Goal: Information Seeking & Learning: Find specific fact

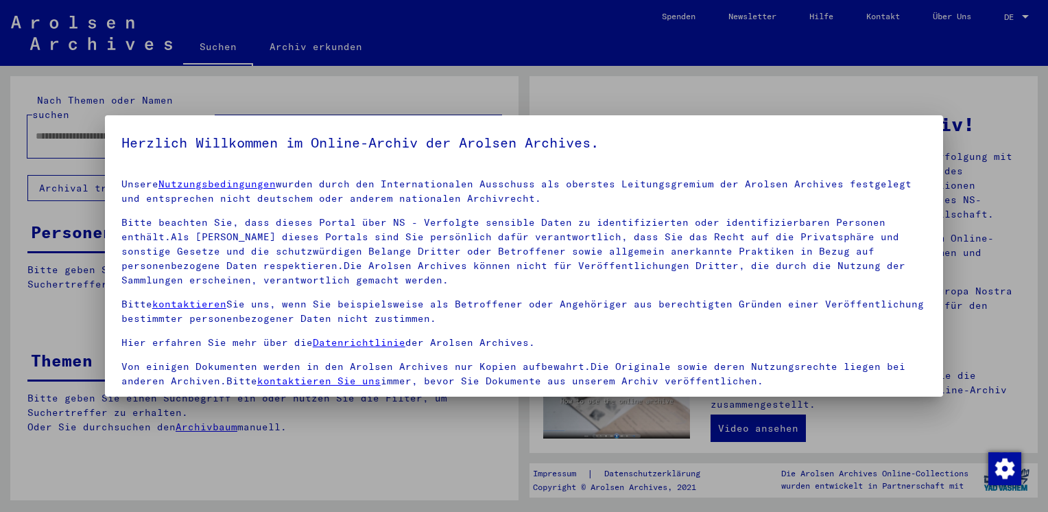
scroll to position [115, 0]
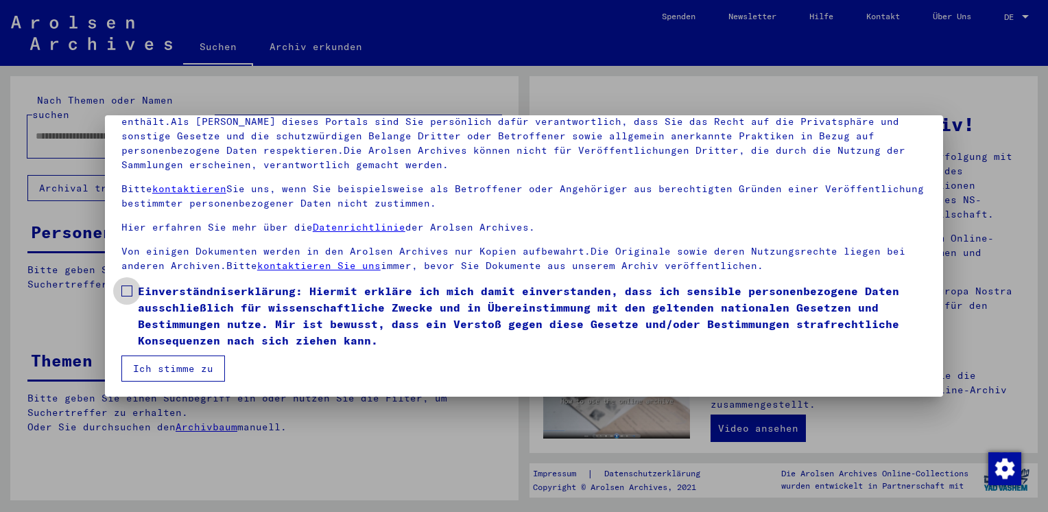
click at [130, 292] on span at bounding box center [126, 290] width 11 height 11
click at [162, 368] on button "Ich stimme zu" at bounding box center [173, 368] width 104 height 26
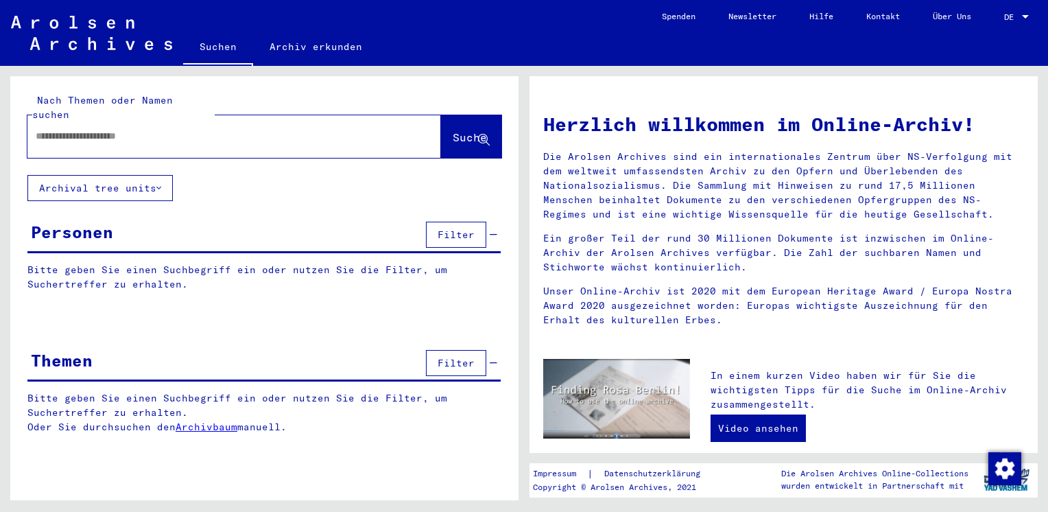
click at [1015, 17] on span "DE" at bounding box center [1011, 17] width 15 height 10
click at [1008, 32] on span "English" at bounding box center [1002, 24] width 56 height 25
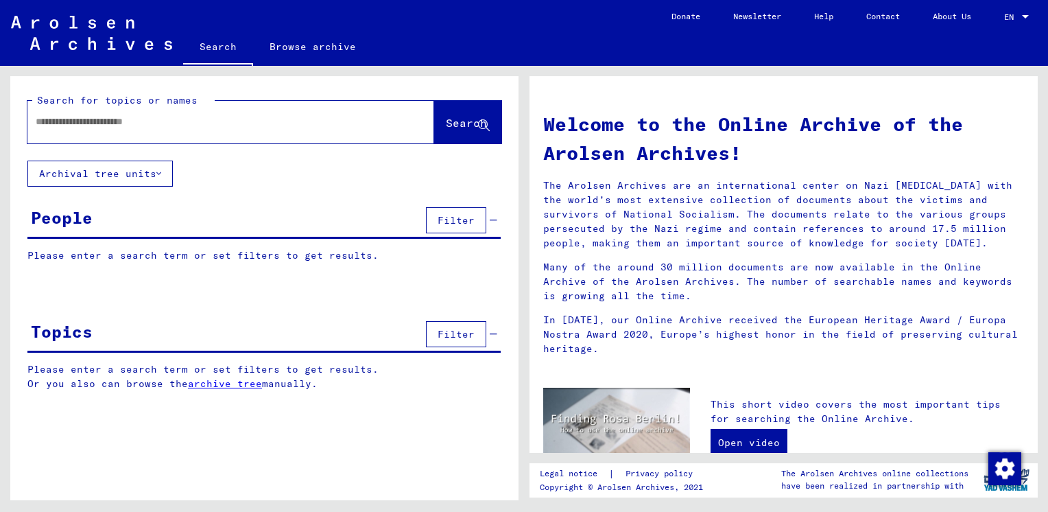
click at [96, 134] on div at bounding box center [210, 121] width 366 height 31
click at [177, 121] on input "text" at bounding box center [214, 122] width 357 height 14
type input "********"
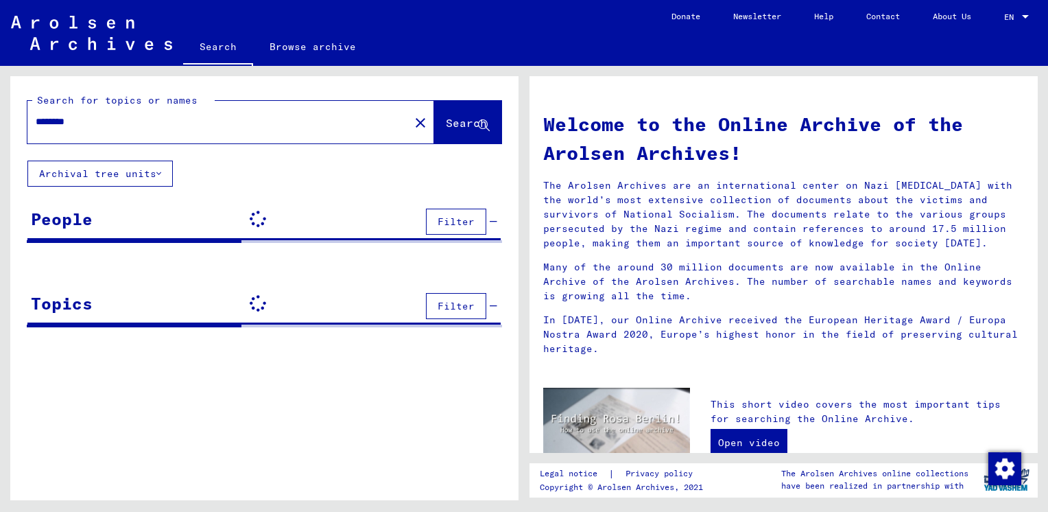
click at [446, 123] on span "Search" at bounding box center [466, 123] width 41 height 14
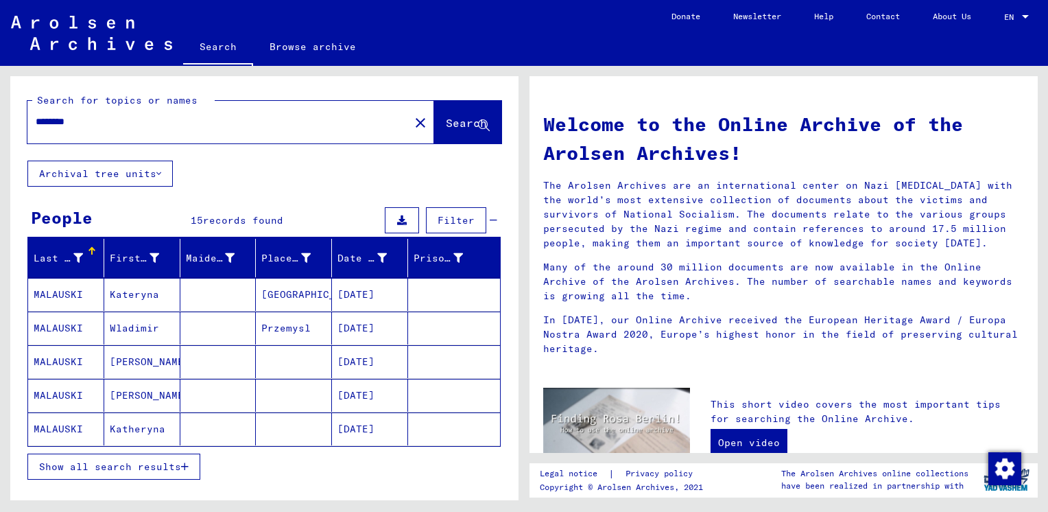
scroll to position [27, 0]
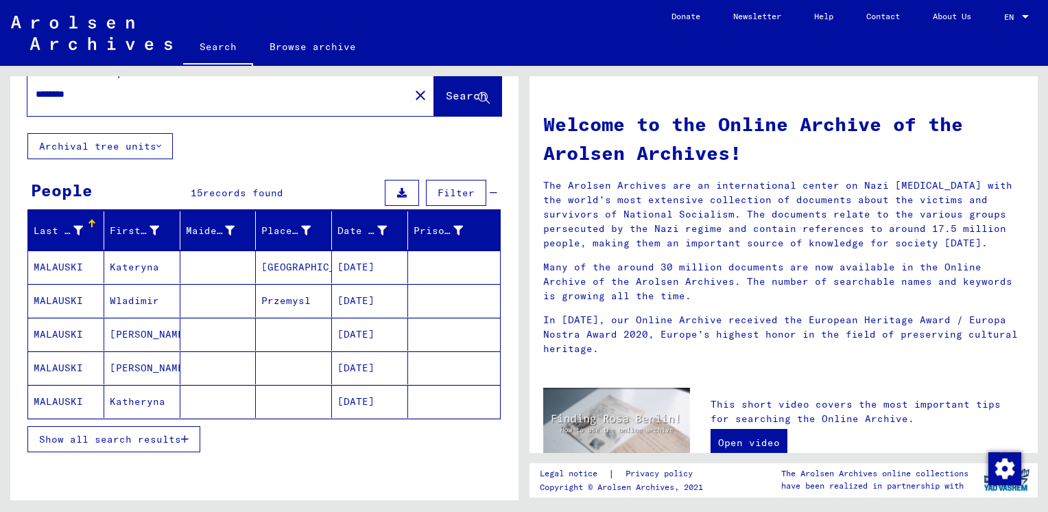
drag, startPoint x: 322, startPoint y: 236, endPoint x: 344, endPoint y: 237, distance: 22.0
click at [344, 237] on mat-header-row "Last Name First Name Maiden Name Place of Birth Date of Birth Prisoner #" at bounding box center [264, 231] width 472 height 38
click at [176, 433] on span "Show all search results" at bounding box center [110, 439] width 142 height 12
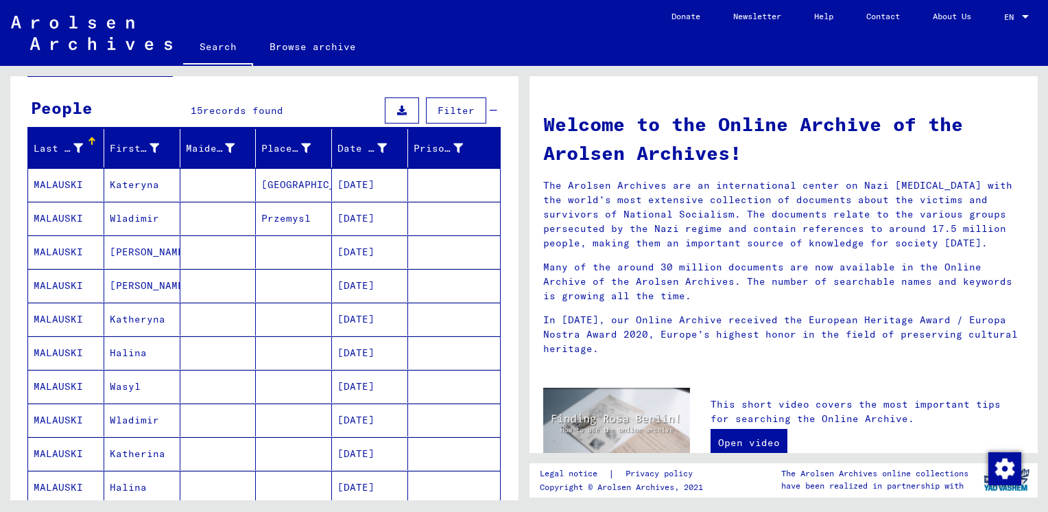
scroll to position [99, 0]
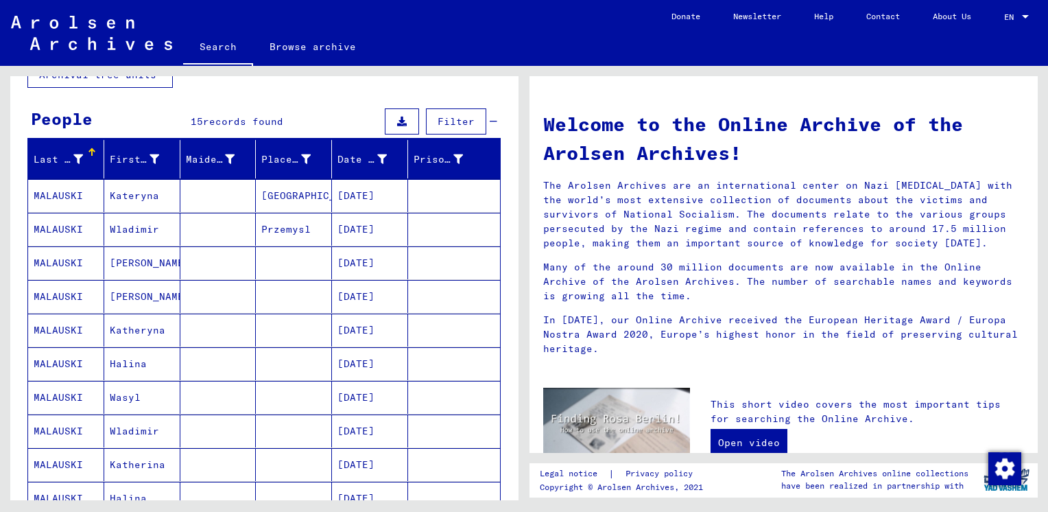
click at [123, 234] on mat-cell "Wladimir" at bounding box center [142, 229] width 76 height 33
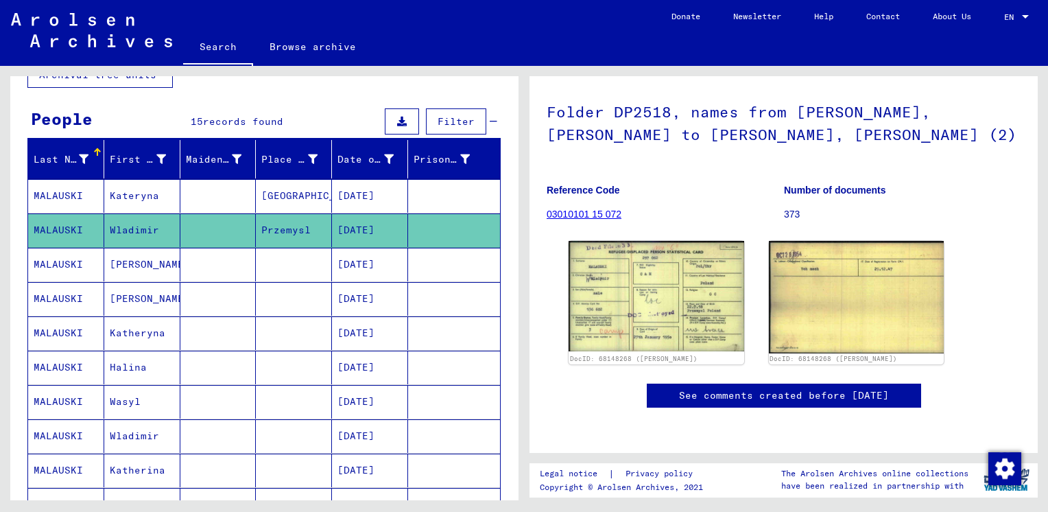
scroll to position [108, 0]
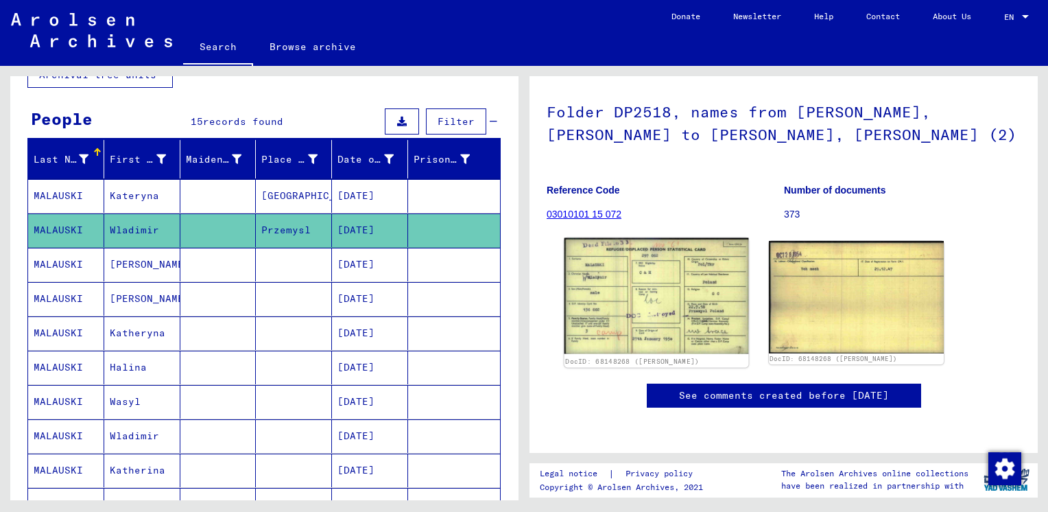
click at [656, 281] on img at bounding box center [657, 296] width 184 height 116
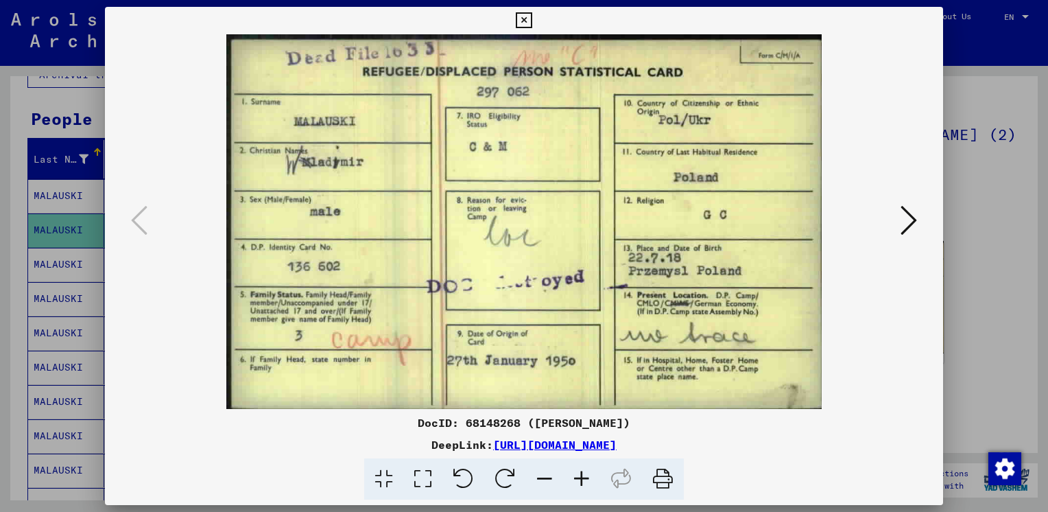
scroll to position [0, 0]
click at [985, 320] on div at bounding box center [524, 256] width 1048 height 512
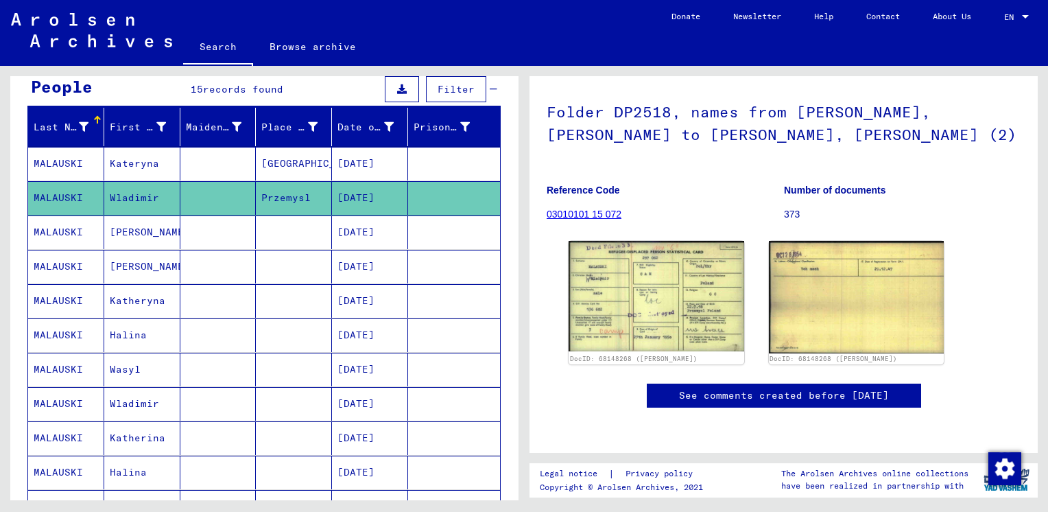
scroll to position [132, 0]
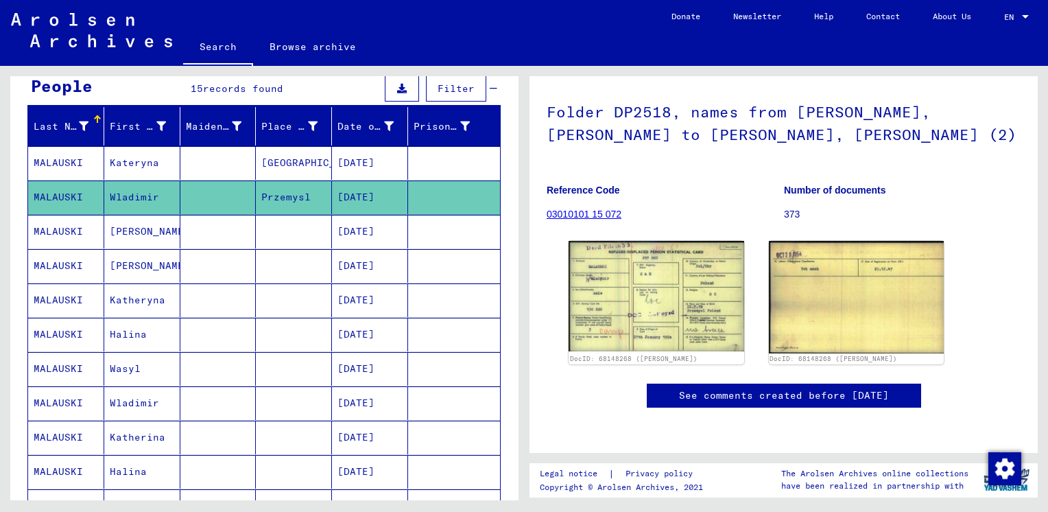
click at [153, 233] on mat-cell "[PERSON_NAME]" at bounding box center [142, 232] width 76 height 34
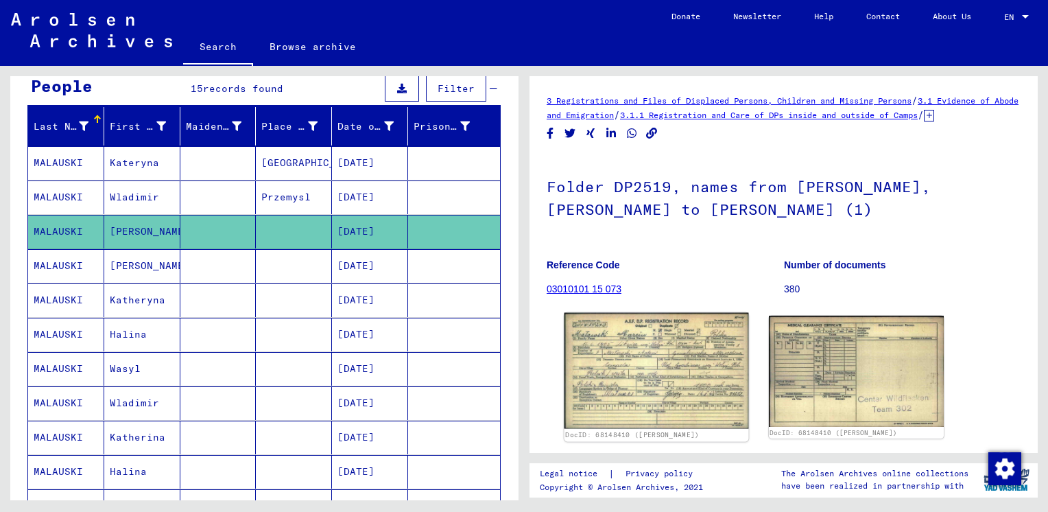
click at [676, 350] on img at bounding box center [657, 371] width 184 height 116
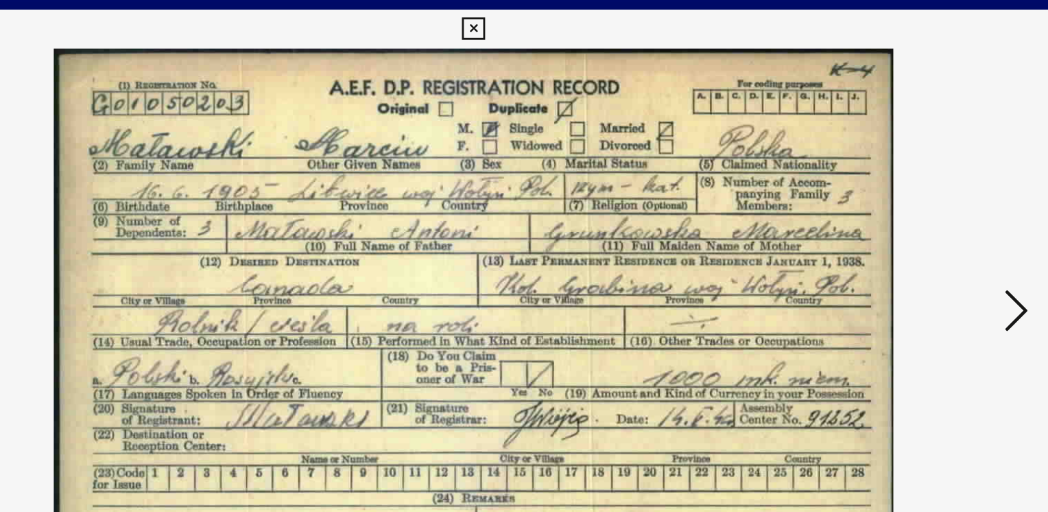
click at [530, 22] on icon at bounding box center [524, 20] width 16 height 16
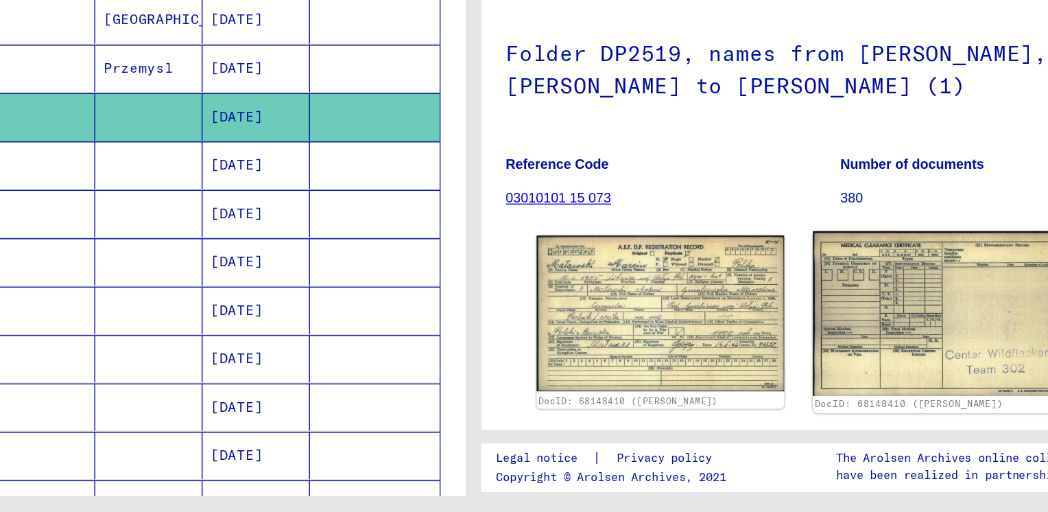
click at [832, 361] on img at bounding box center [856, 371] width 184 height 117
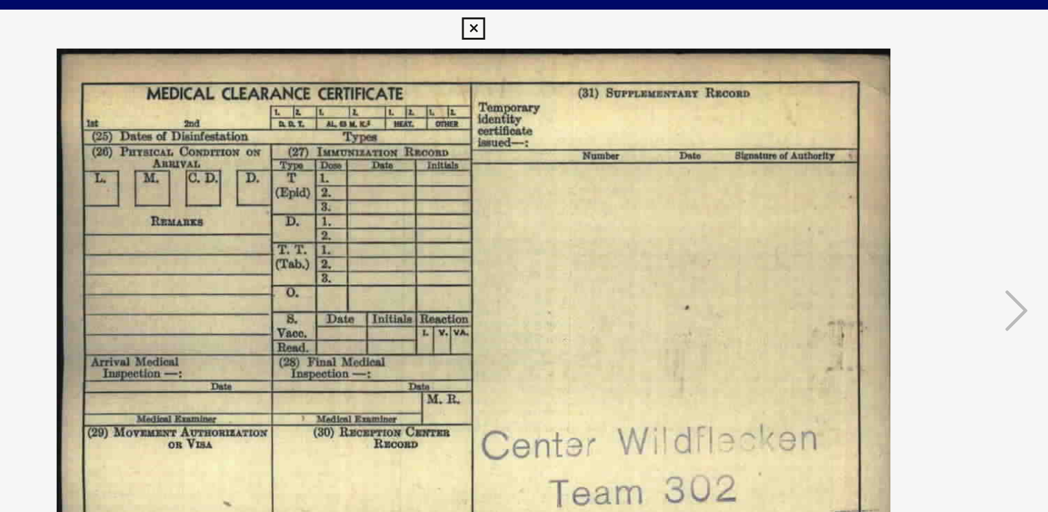
click at [526, 14] on icon at bounding box center [524, 20] width 16 height 16
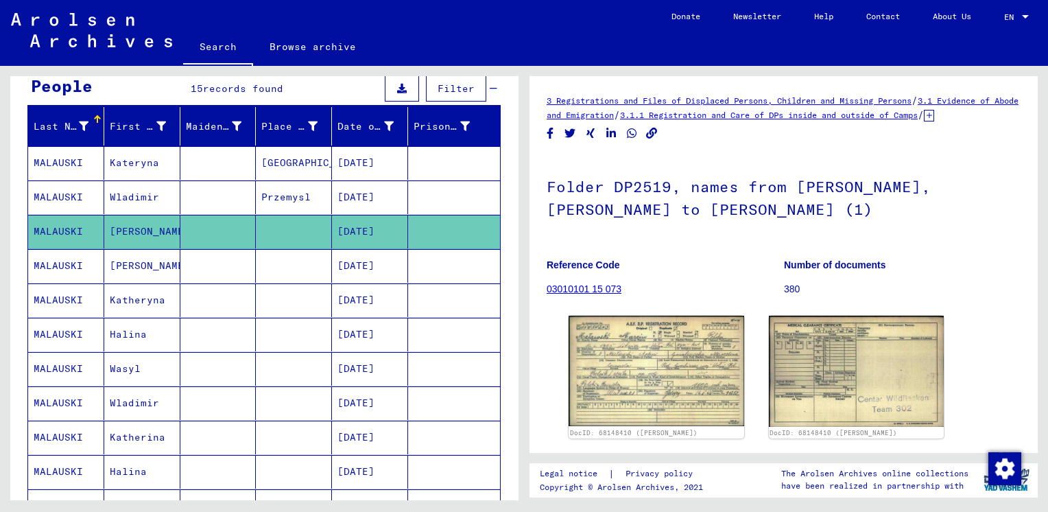
click at [262, 260] on mat-cell at bounding box center [294, 266] width 76 height 34
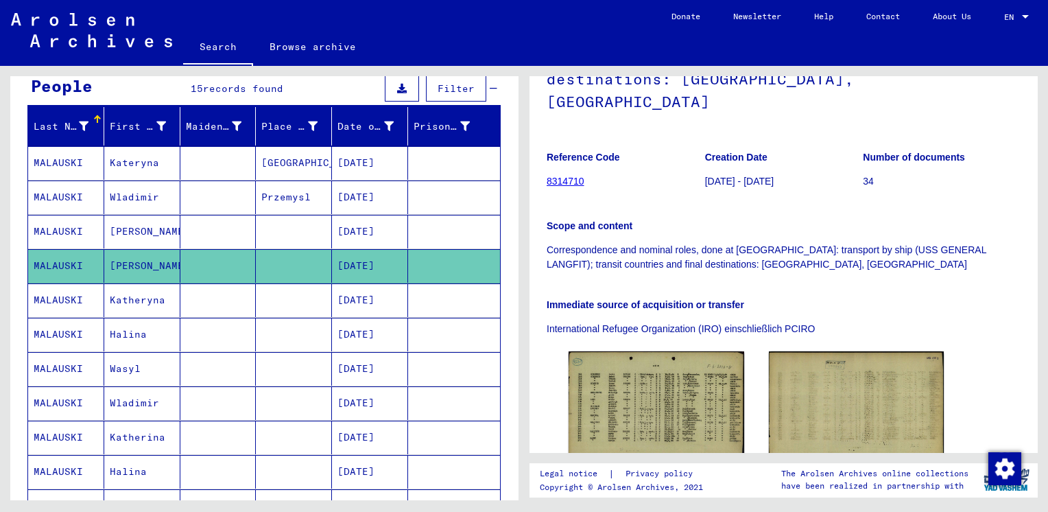
scroll to position [241, 0]
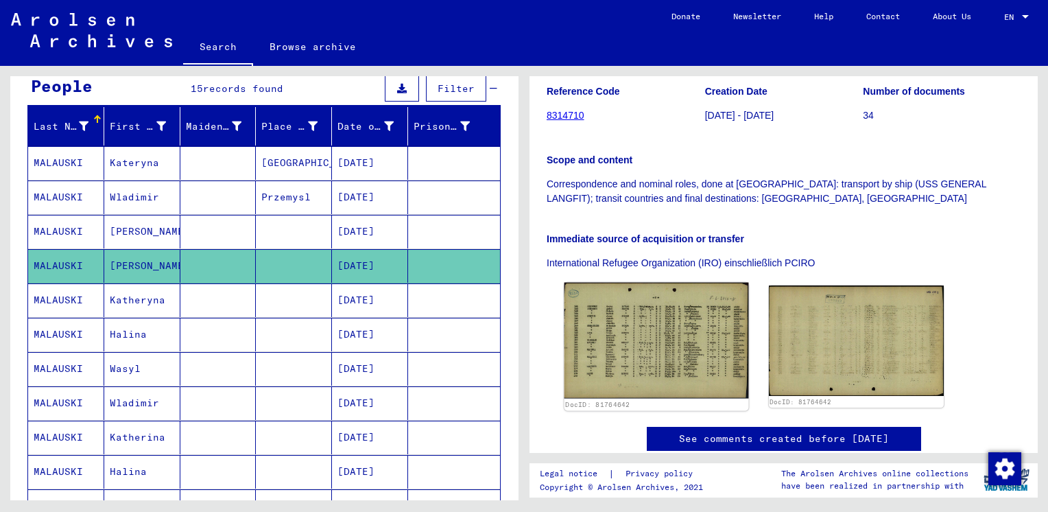
click at [663, 331] on img at bounding box center [657, 341] width 184 height 116
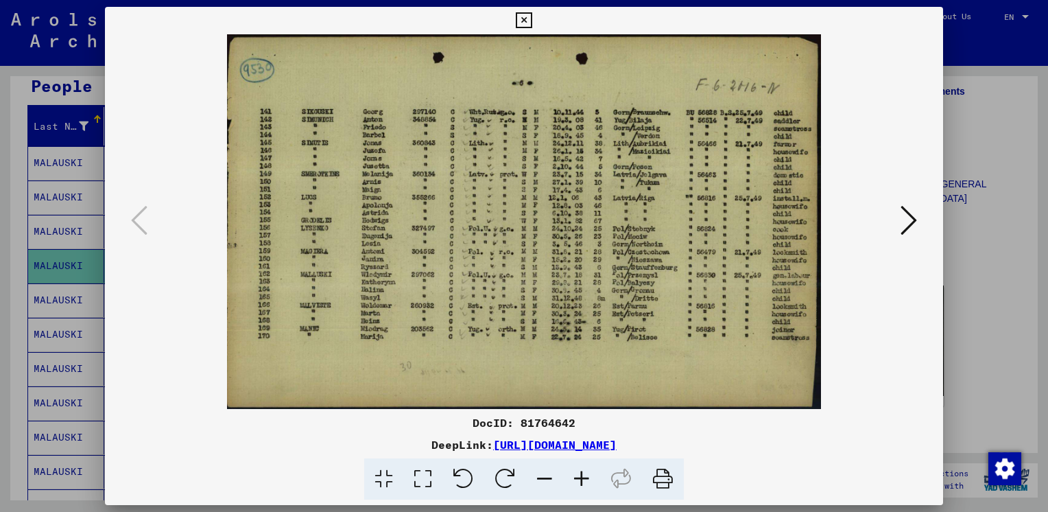
click at [525, 22] on icon at bounding box center [524, 20] width 16 height 16
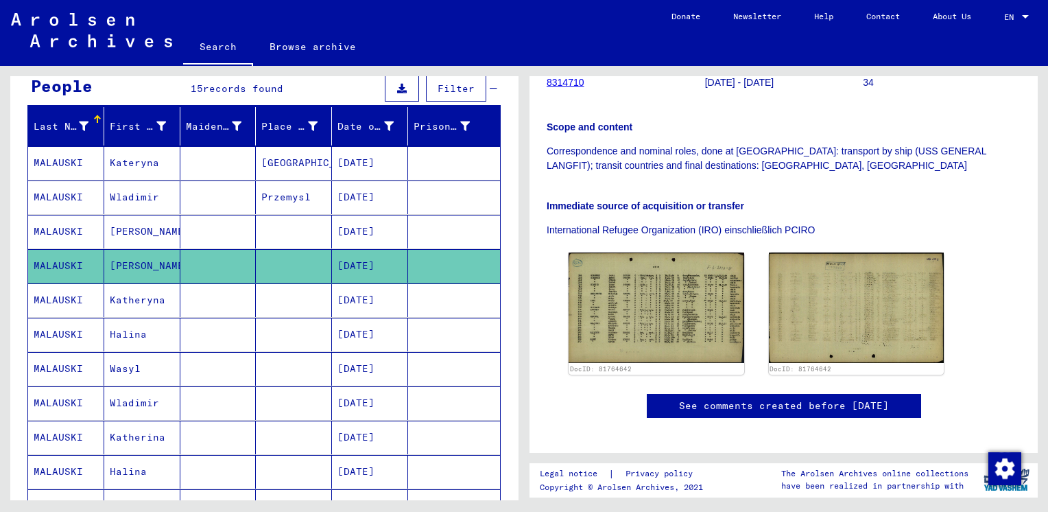
scroll to position [280, 0]
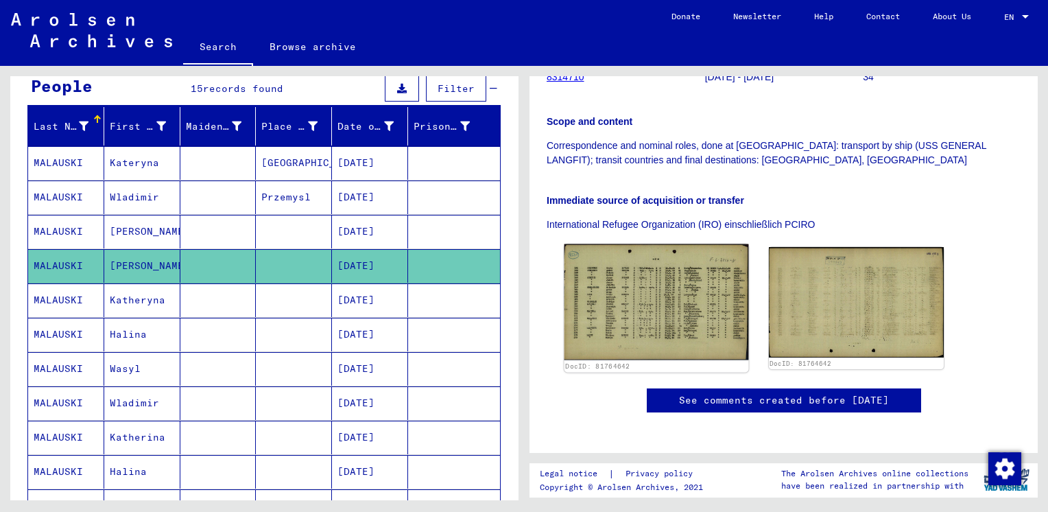
click at [658, 254] on img at bounding box center [657, 302] width 184 height 116
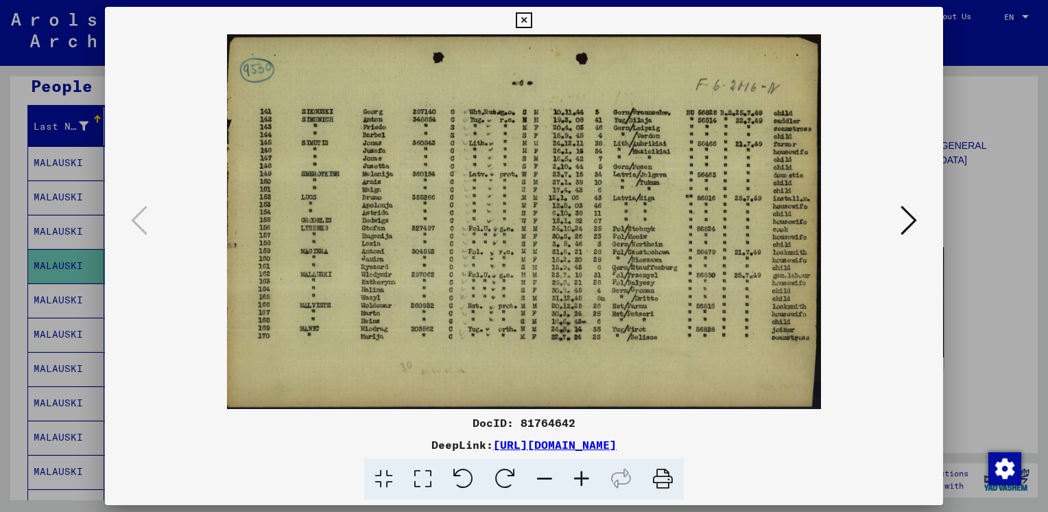
click at [521, 23] on icon at bounding box center [524, 20] width 16 height 16
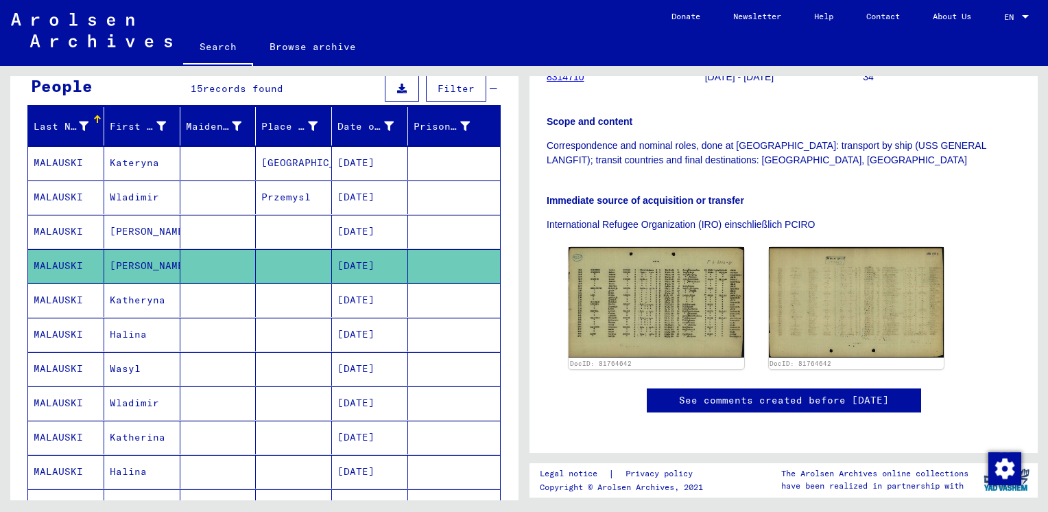
click at [174, 406] on mat-cell "Wladimir" at bounding box center [142, 403] width 76 height 34
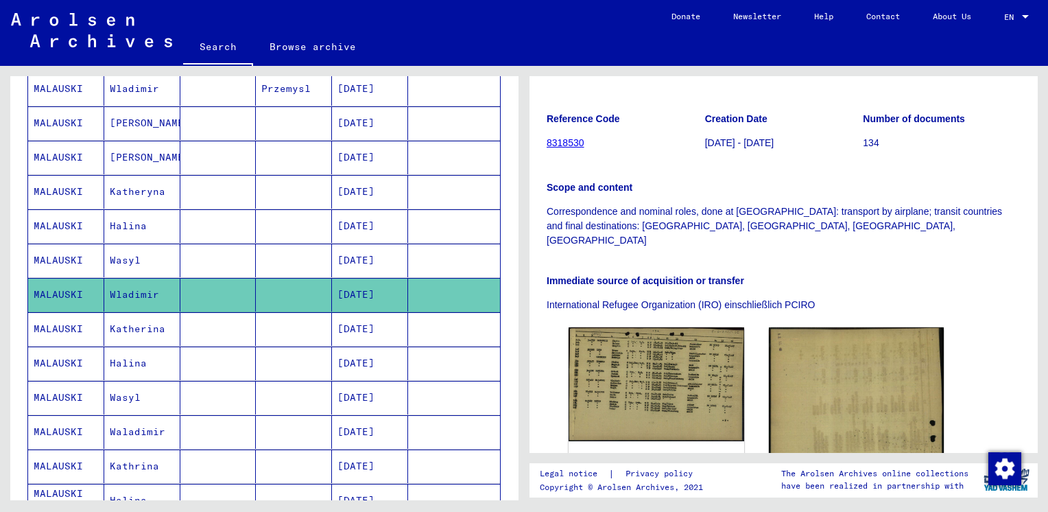
scroll to position [250, 0]
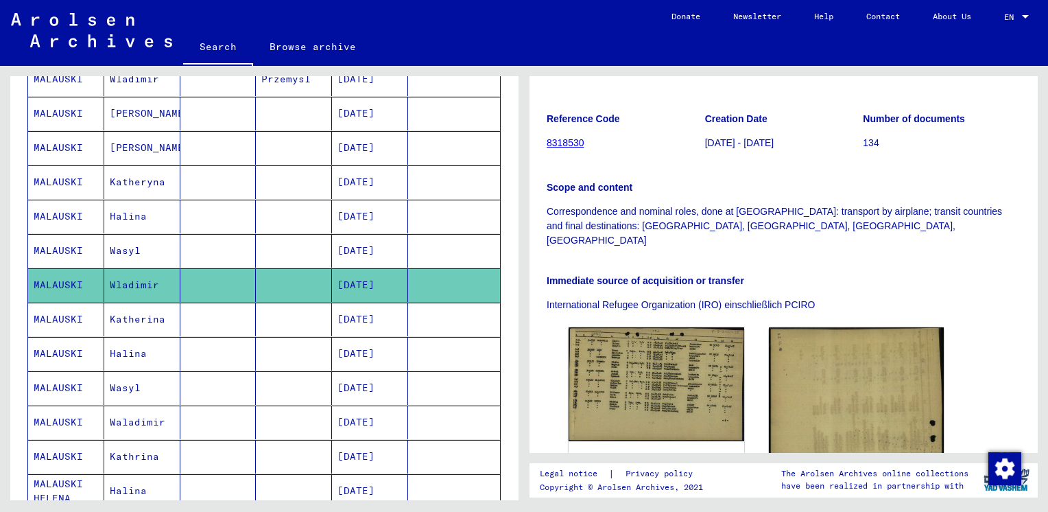
click at [201, 416] on mat-cell at bounding box center [218, 422] width 76 height 34
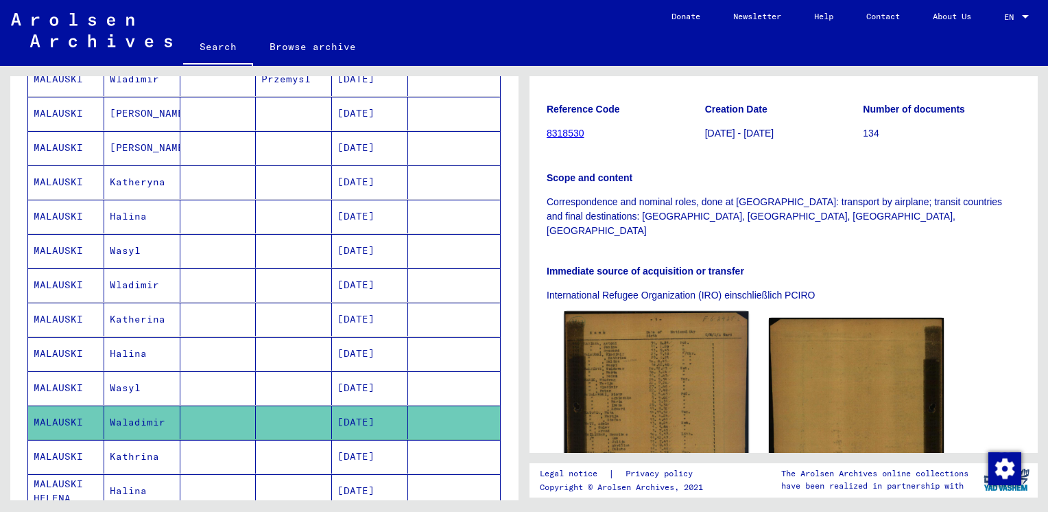
click at [628, 363] on img at bounding box center [657, 443] width 184 height 265
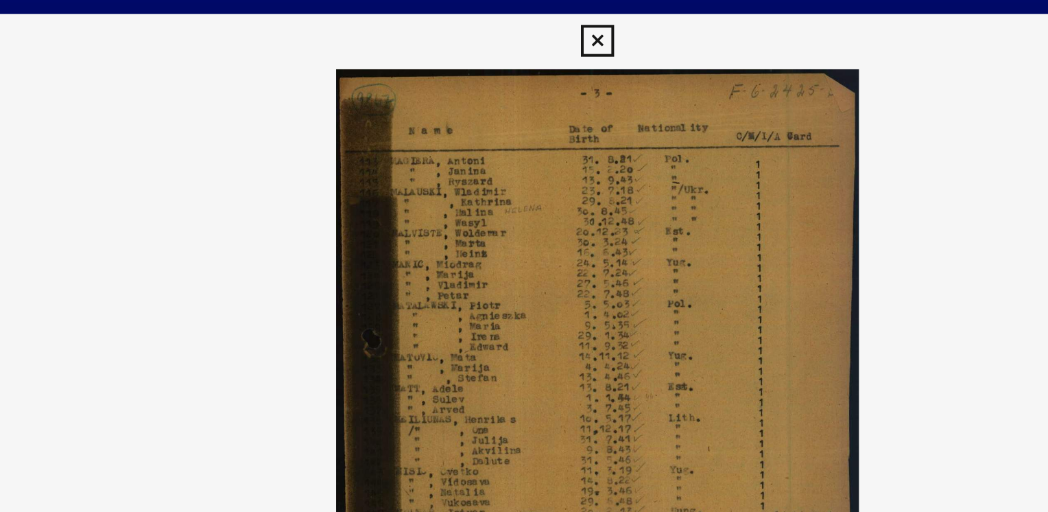
click at [519, 26] on icon at bounding box center [524, 20] width 16 height 16
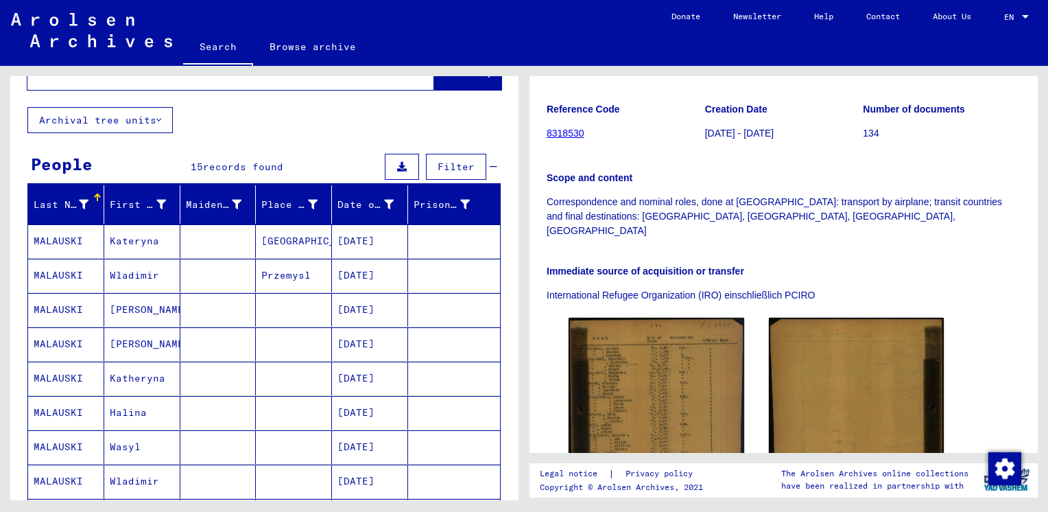
scroll to position [51, 0]
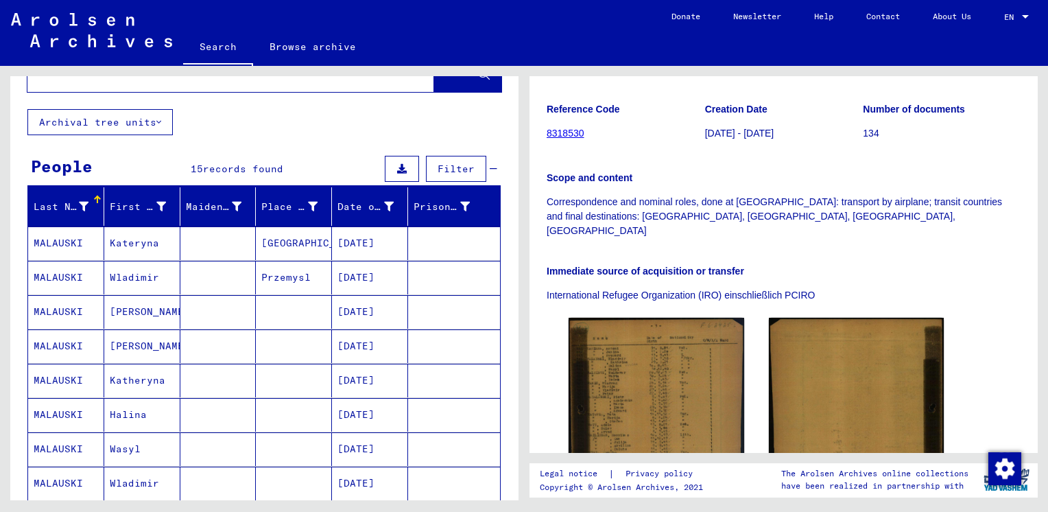
click at [192, 234] on mat-cell at bounding box center [218, 243] width 76 height 34
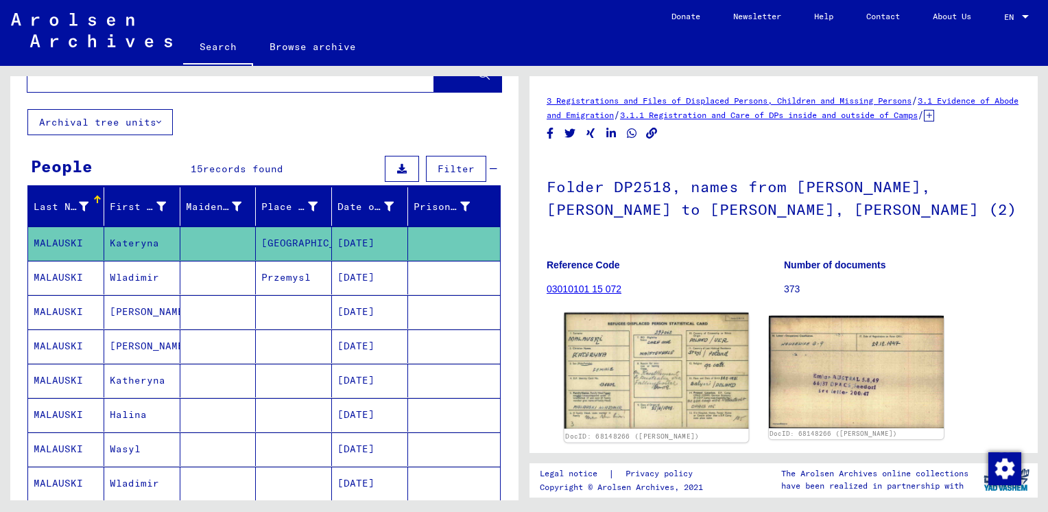
click at [683, 372] on img at bounding box center [657, 371] width 184 height 116
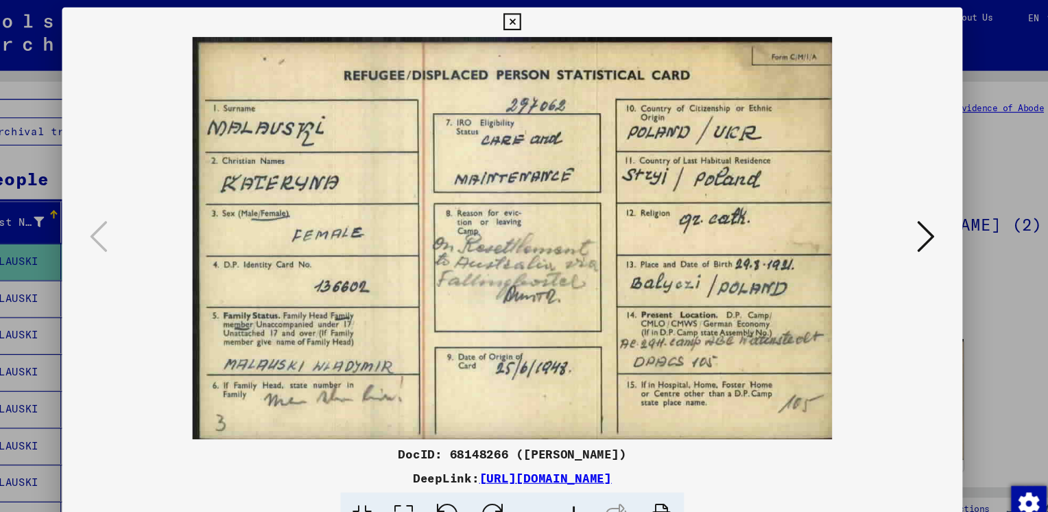
click at [521, 14] on icon at bounding box center [524, 20] width 16 height 16
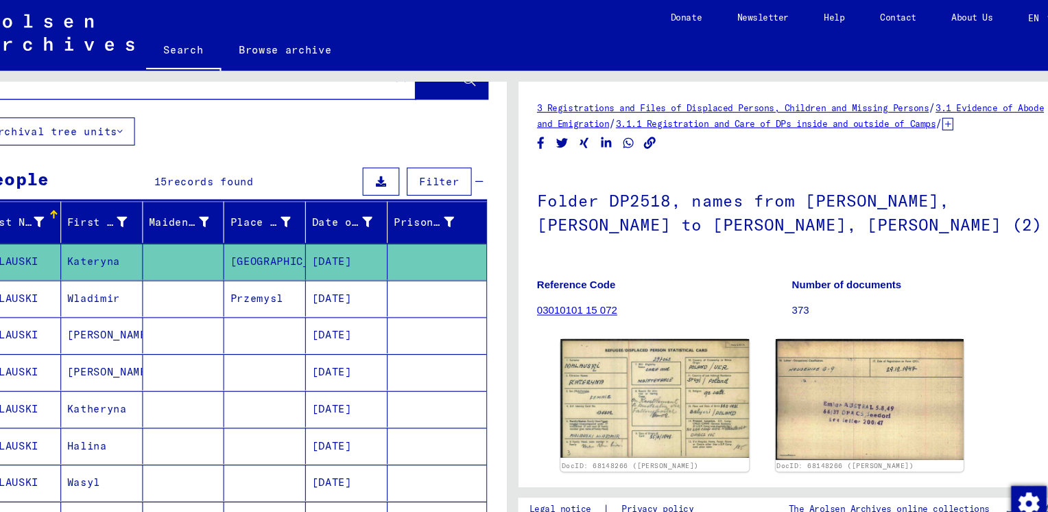
drag, startPoint x: 322, startPoint y: 206, endPoint x: 350, endPoint y: 205, distance: 27.5
click at [350, 205] on mat-header-row "Last Name First Name Maiden Name Place of Birth Date of Birth Prisoner #" at bounding box center [264, 207] width 472 height 38
drag, startPoint x: 350, startPoint y: 205, endPoint x: 288, endPoint y: 243, distance: 72.7
click at [288, 243] on mat-cell "[GEOGRAPHIC_DATA]" at bounding box center [294, 243] width 76 height 34
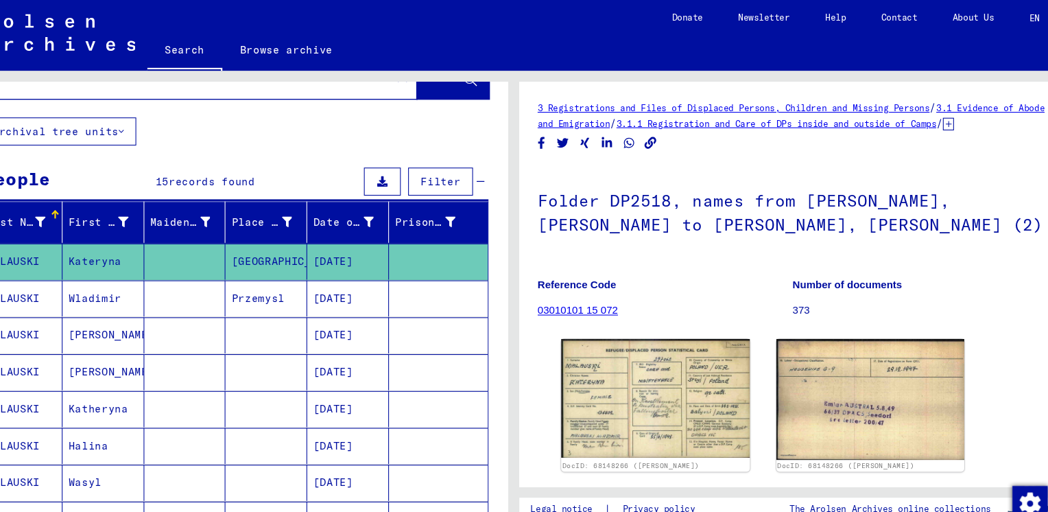
drag, startPoint x: 288, startPoint y: 243, endPoint x: 243, endPoint y: 204, distance: 60.3
click at [246, 204] on div at bounding box center [250, 199] width 8 height 8
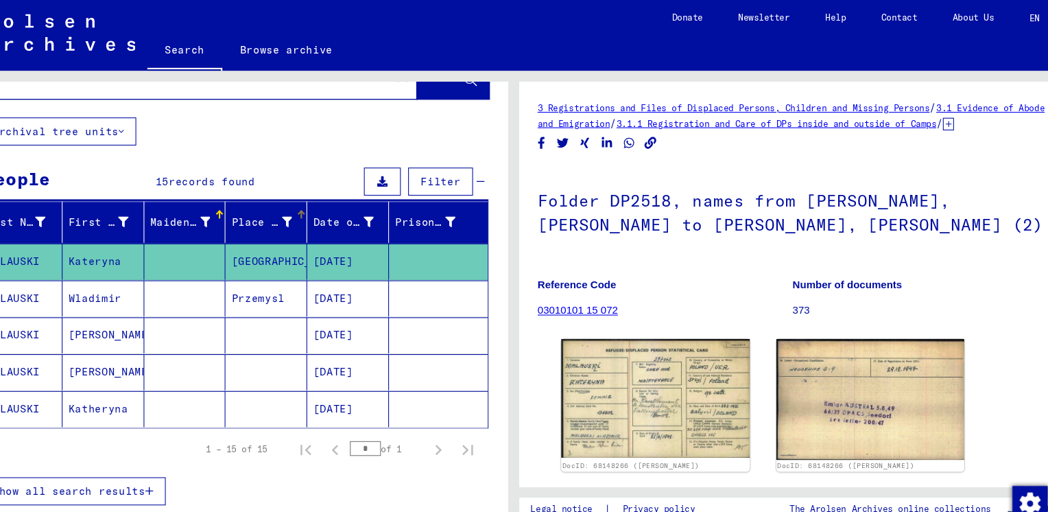
click at [278, 204] on div "Place of Birth" at bounding box center [289, 207] width 56 height 14
click at [286, 238] on mat-cell "[GEOGRAPHIC_DATA]" at bounding box center [294, 243] width 76 height 34
copy mat-cell "[GEOGRAPHIC_DATA]"
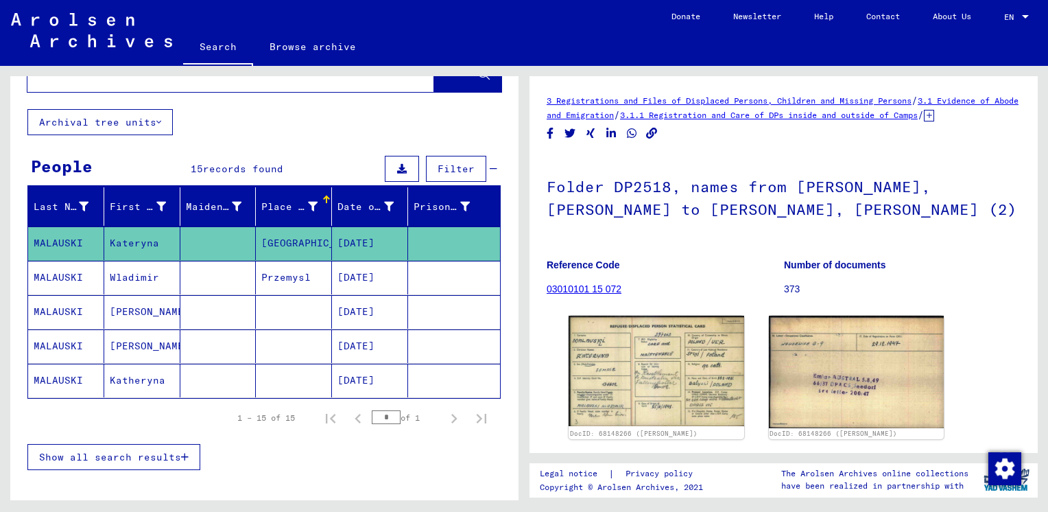
click at [300, 214] on div "Place of Birth" at bounding box center [297, 206] width 73 height 22
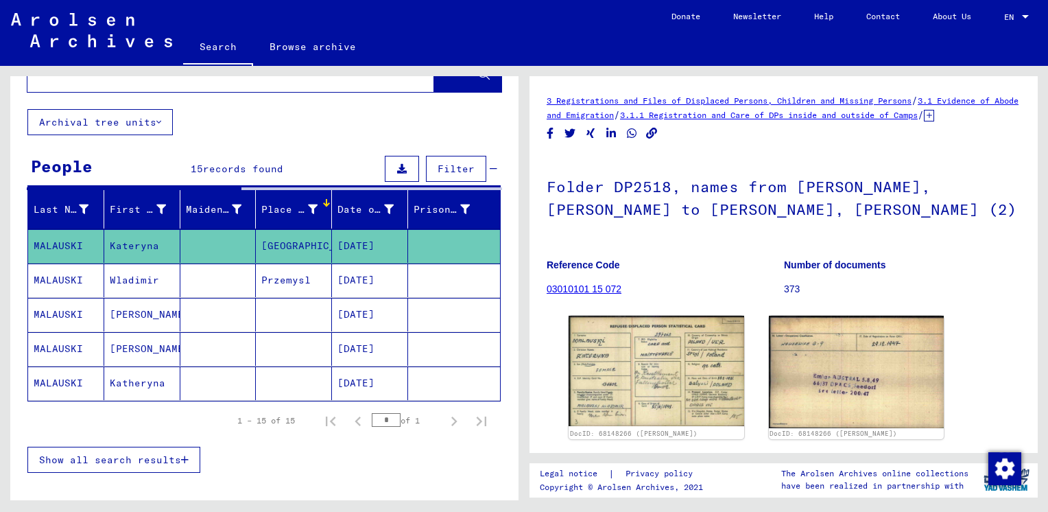
click at [300, 214] on div "Place of Birth" at bounding box center [289, 209] width 56 height 14
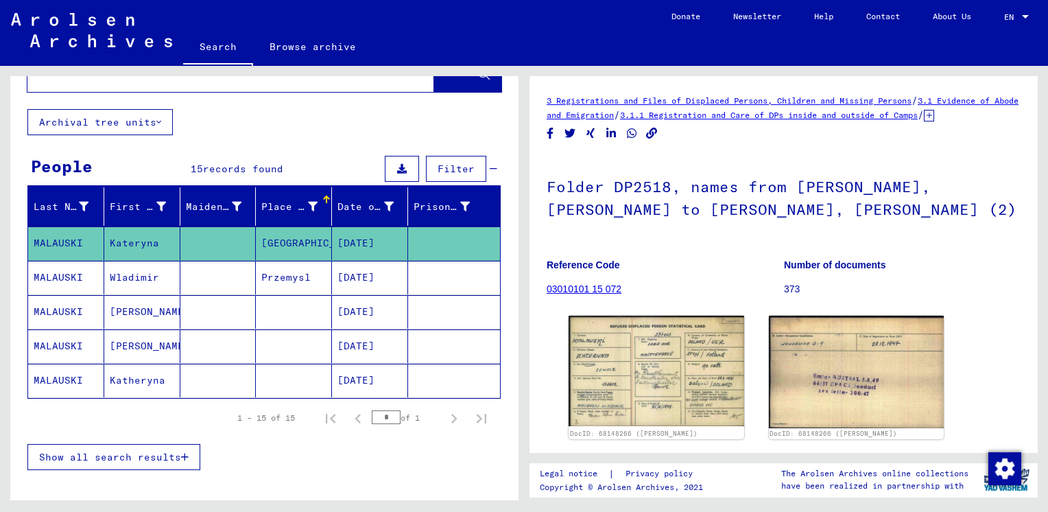
click at [300, 214] on div "Place of Birth" at bounding box center [297, 206] width 73 height 22
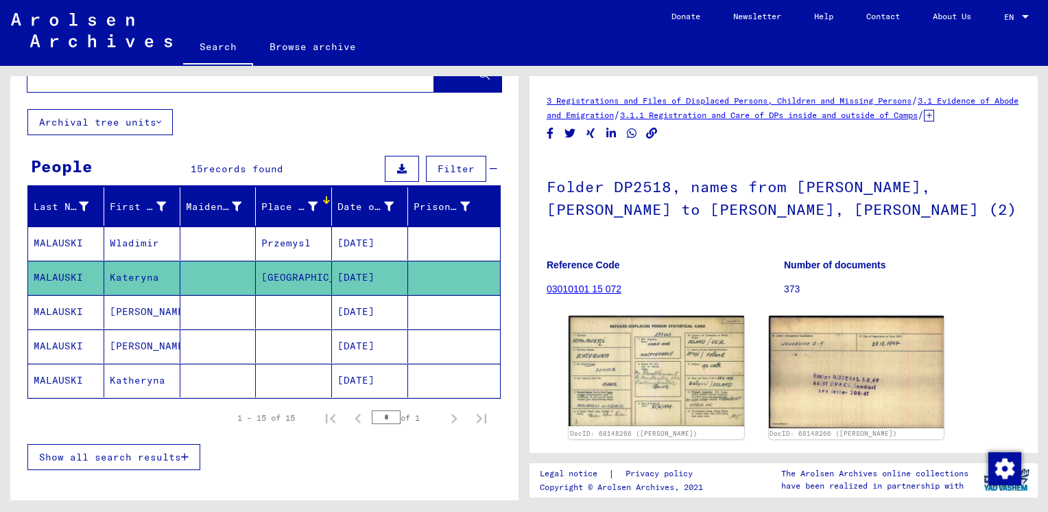
click at [473, 183] on div "Filter" at bounding box center [439, 168] width 116 height 33
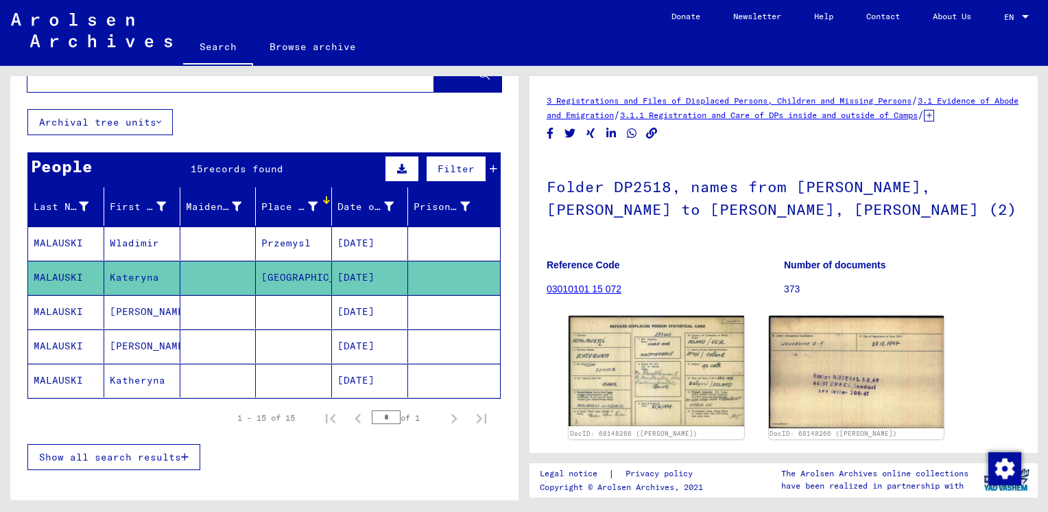
scroll to position [14, 0]
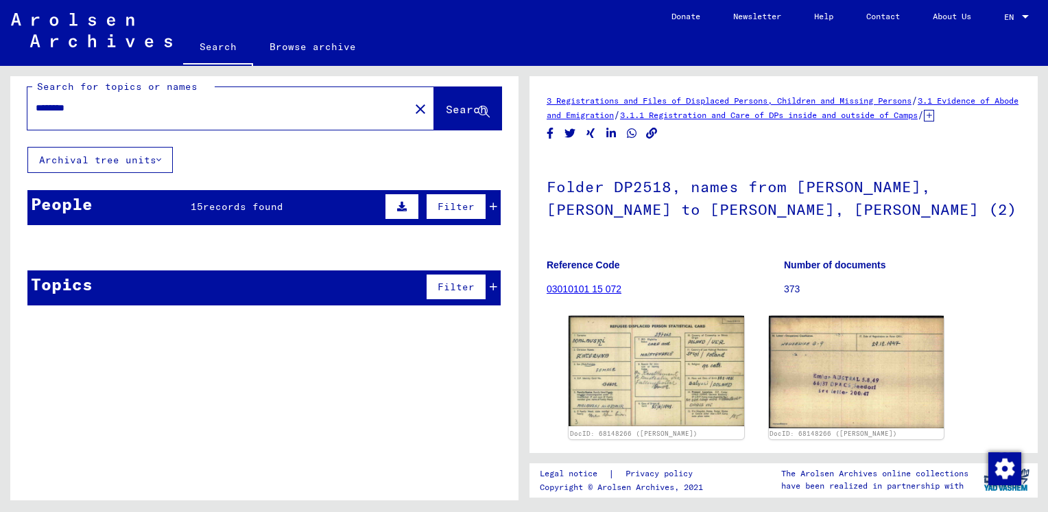
click at [285, 206] on div "People 15 records found Filter" at bounding box center [263, 207] width 473 height 35
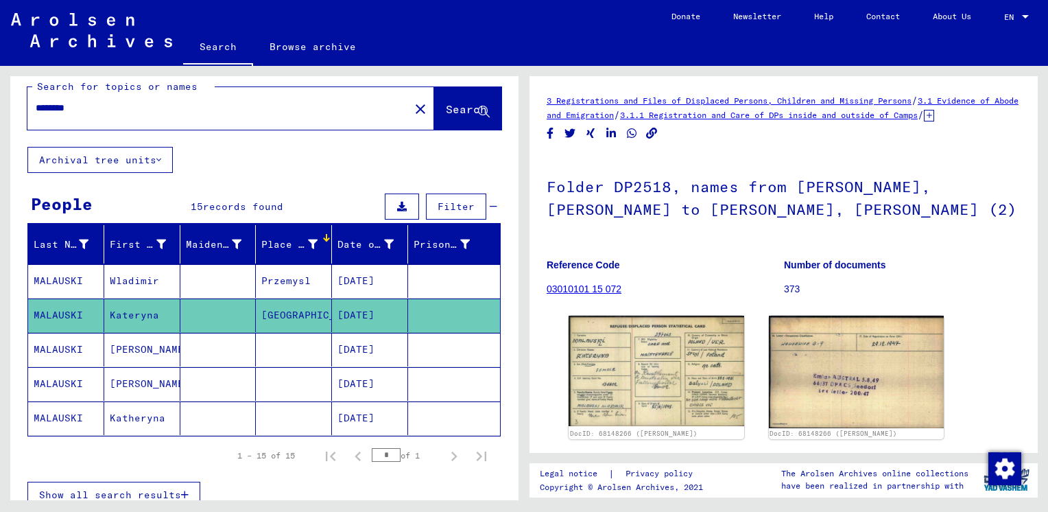
scroll to position [51, 0]
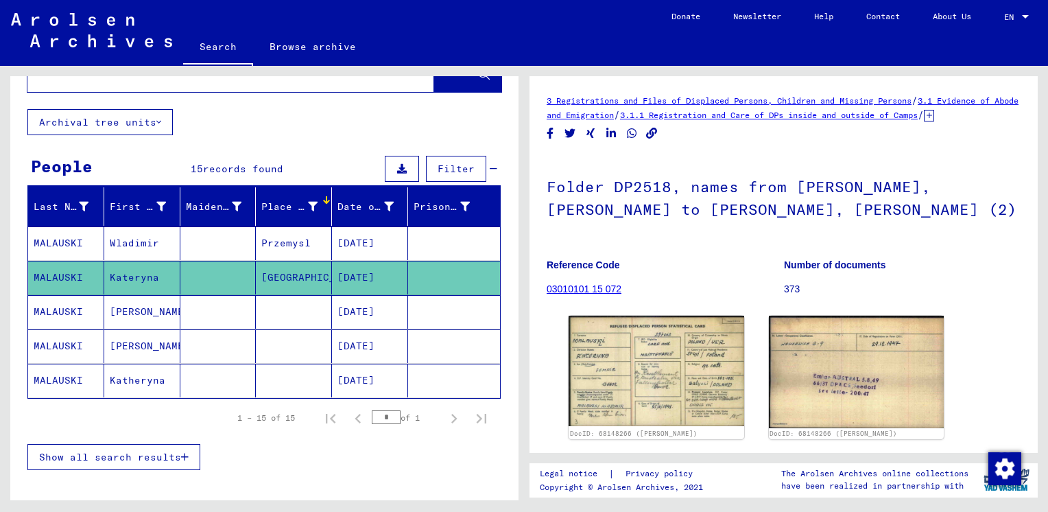
click at [462, 171] on span "Filter" at bounding box center [456, 169] width 37 height 12
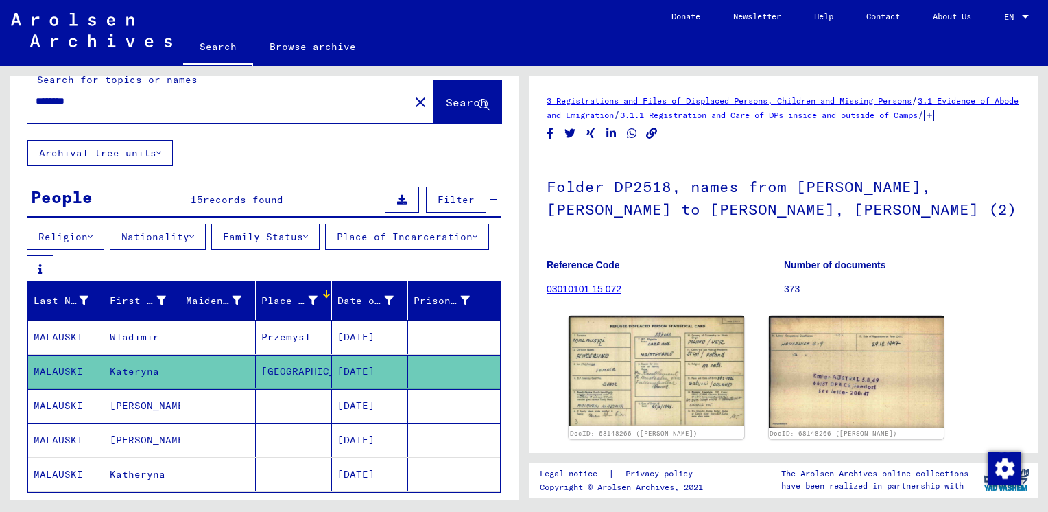
scroll to position [21, 0]
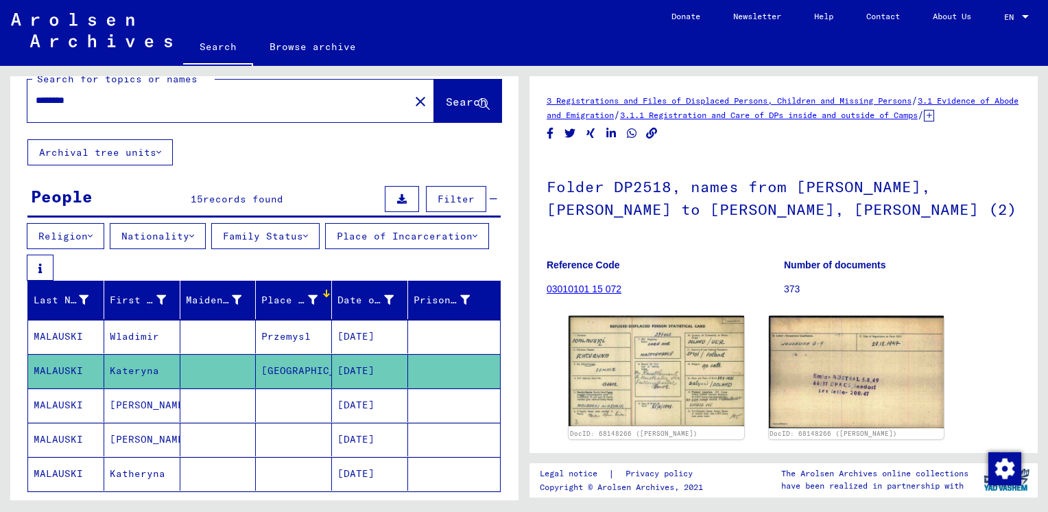
click at [325, 249] on button "Place of Incarceration" at bounding box center [407, 236] width 164 height 26
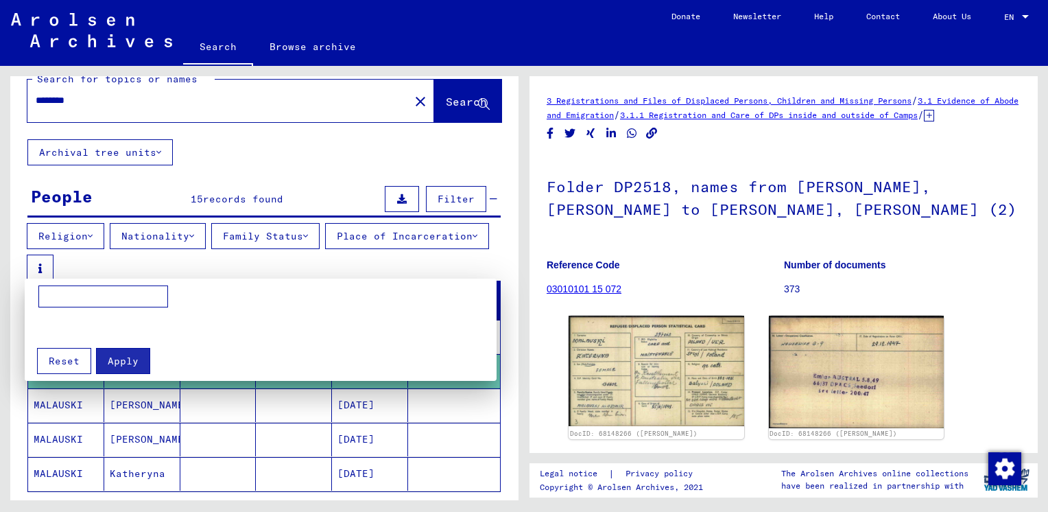
click at [158, 267] on div at bounding box center [524, 256] width 1048 height 512
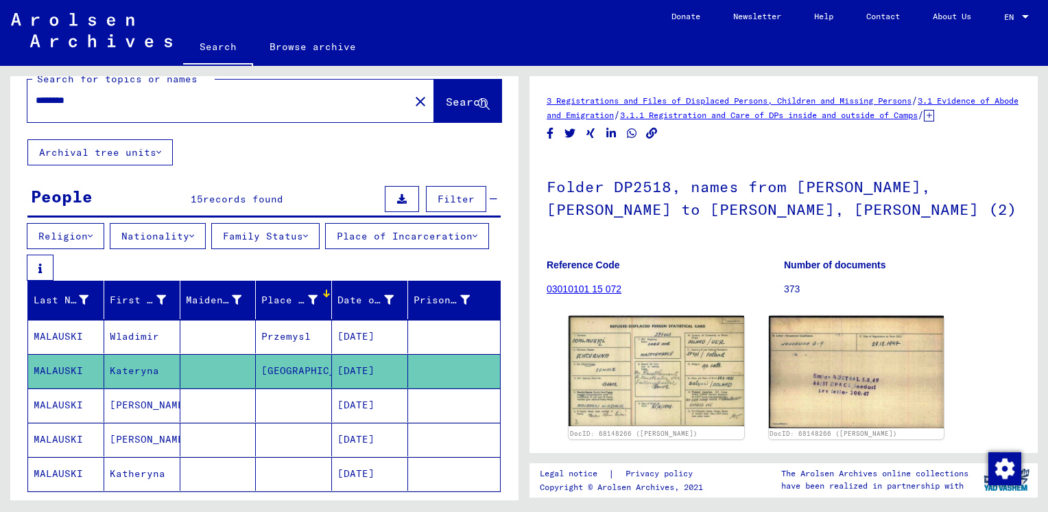
click at [473, 241] on icon at bounding box center [475, 236] width 5 height 10
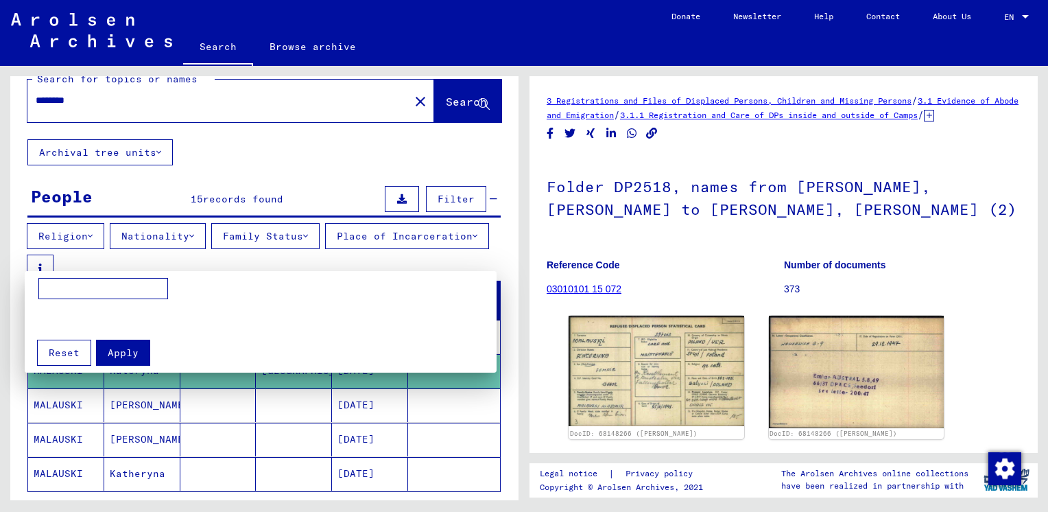
click at [320, 257] on div at bounding box center [524, 256] width 1048 height 512
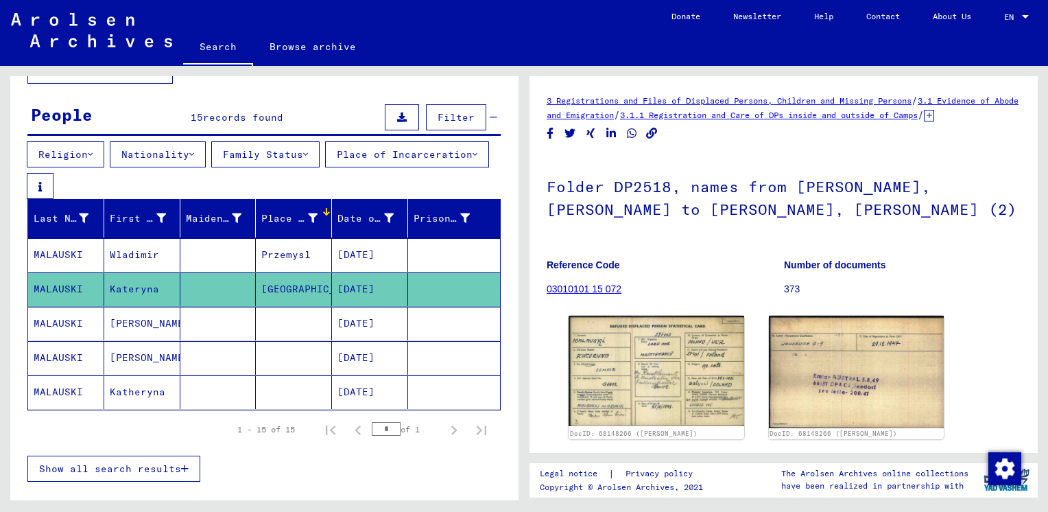
scroll to position [104, 0]
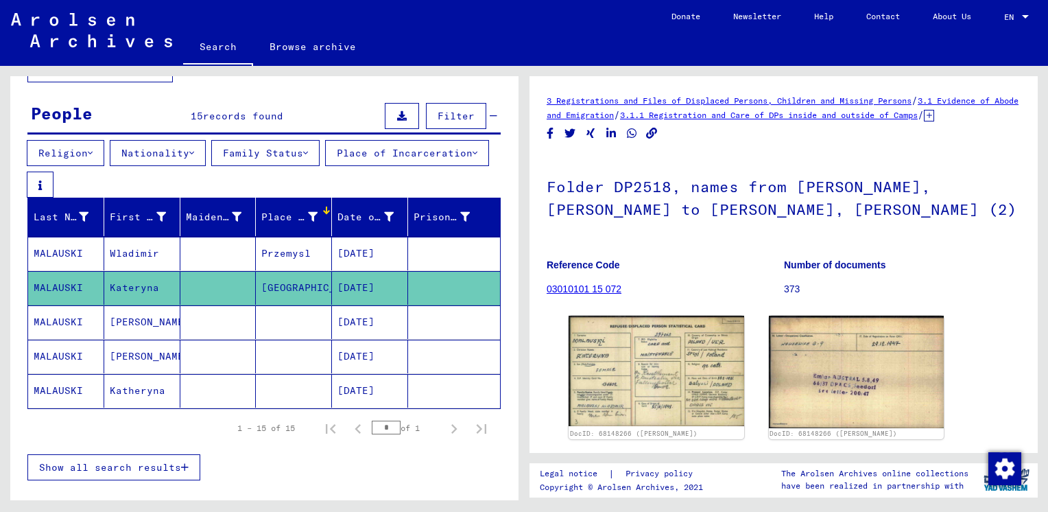
click at [139, 468] on span "Show all search results" at bounding box center [110, 467] width 142 height 12
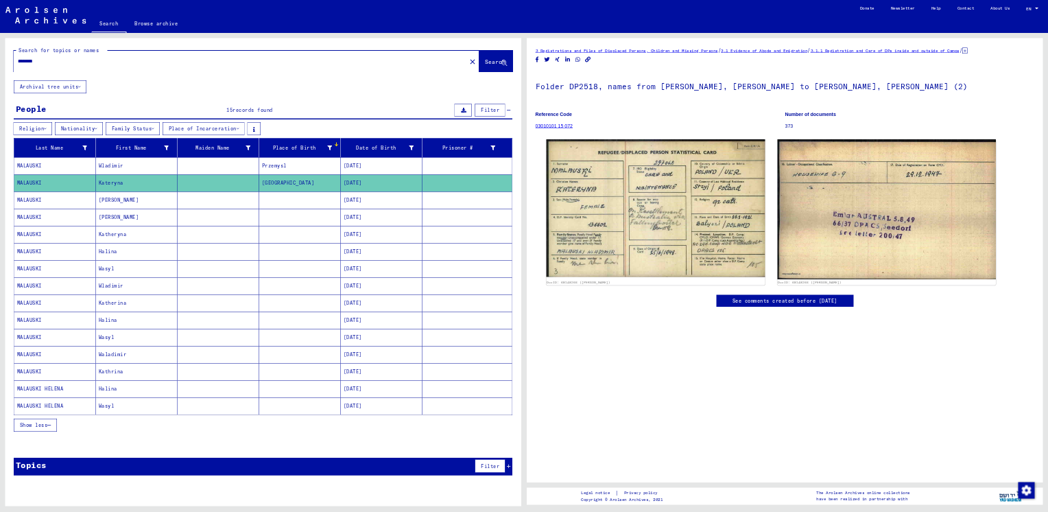
scroll to position [0, 0]
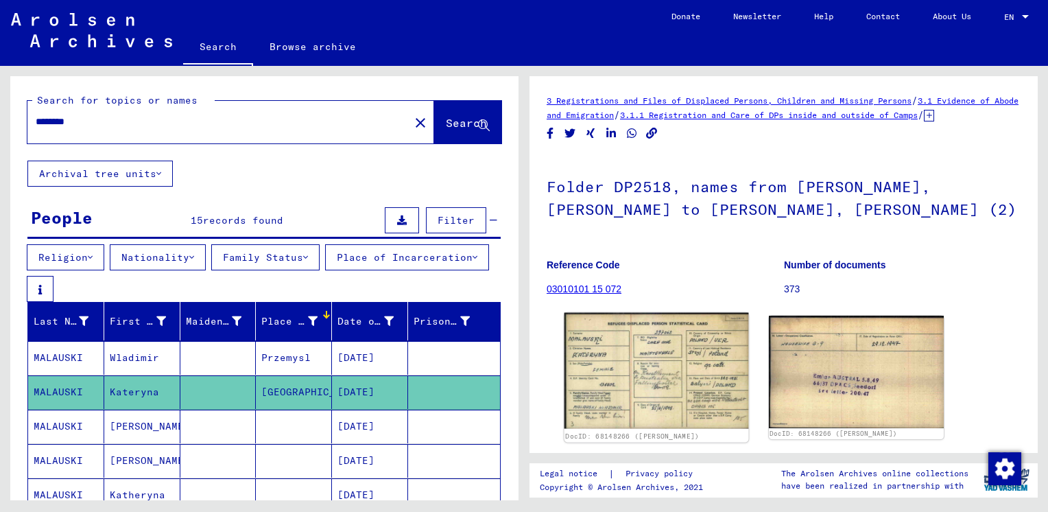
drag, startPoint x: 490, startPoint y: 18, endPoint x: 631, endPoint y: 421, distance: 427.4
click at [631, 421] on img at bounding box center [657, 371] width 184 height 116
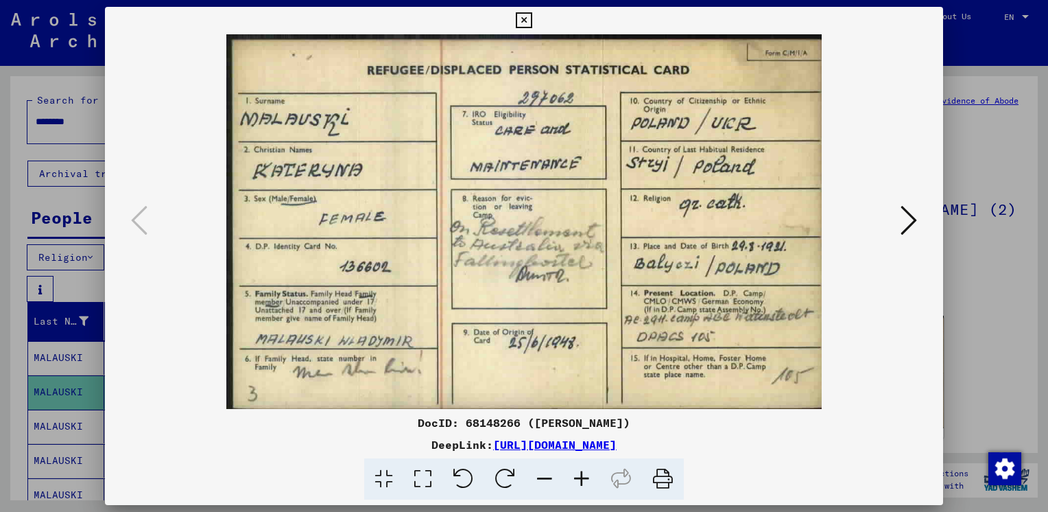
click at [901, 216] on icon at bounding box center [909, 220] width 16 height 33
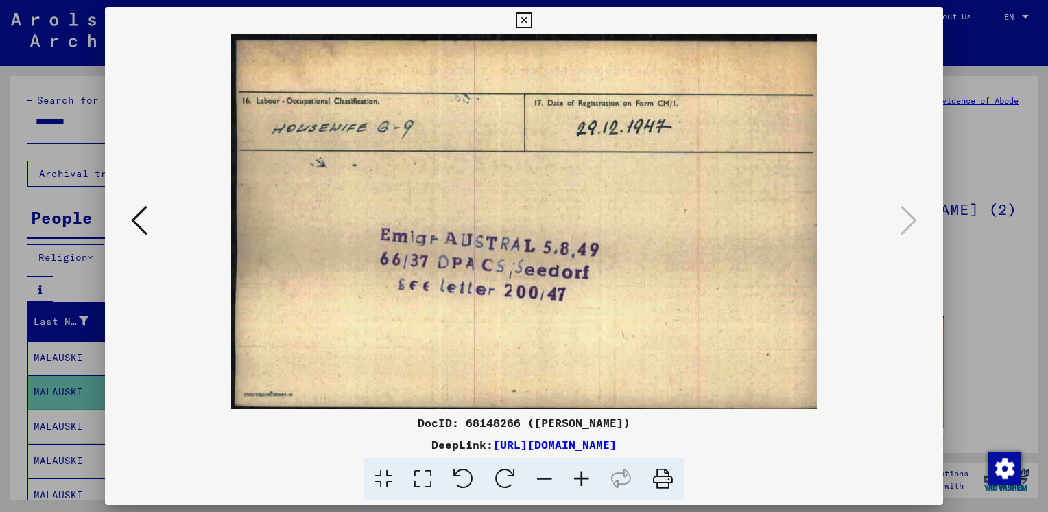
click at [523, 21] on icon at bounding box center [524, 20] width 16 height 16
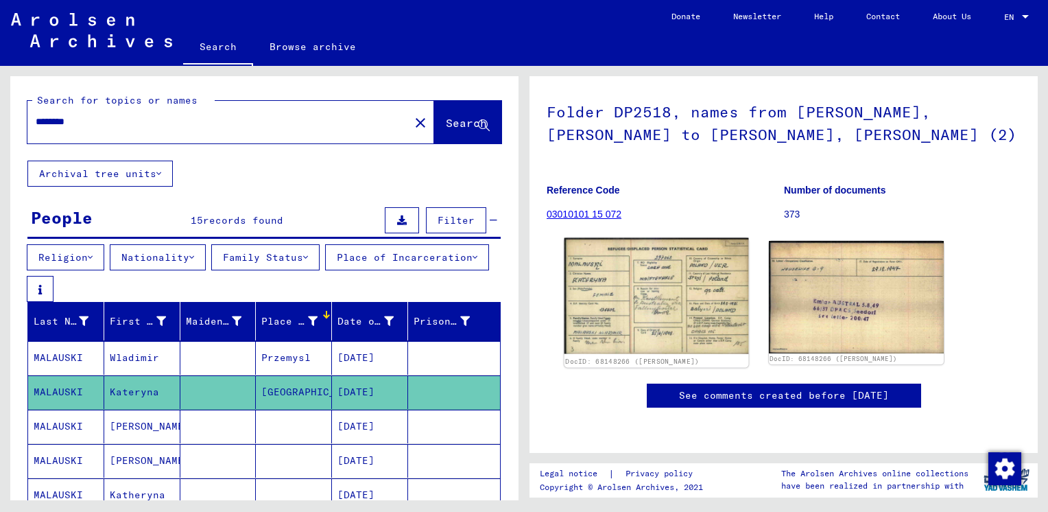
scroll to position [82, 0]
click at [672, 303] on img at bounding box center [657, 296] width 184 height 116
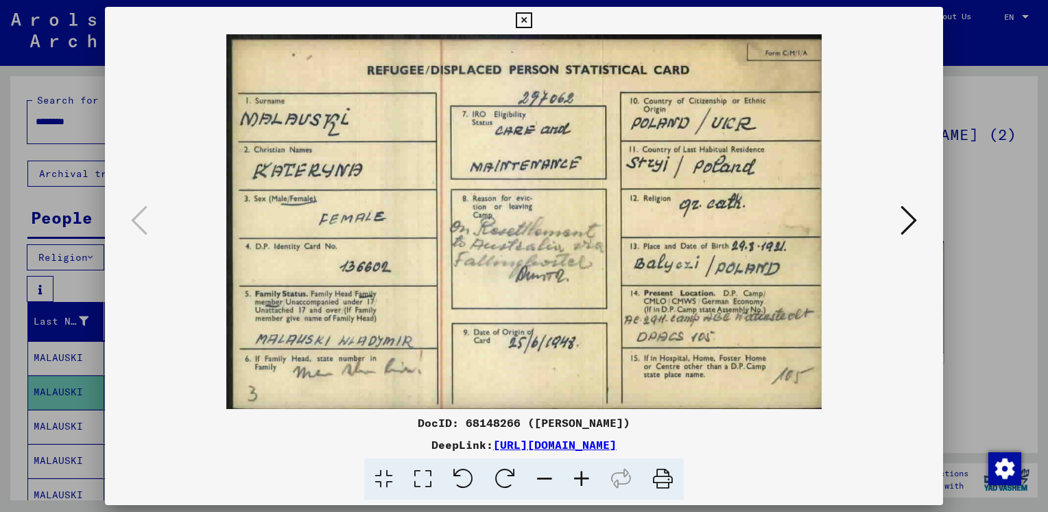
click at [585, 477] on icon at bounding box center [581, 479] width 37 height 42
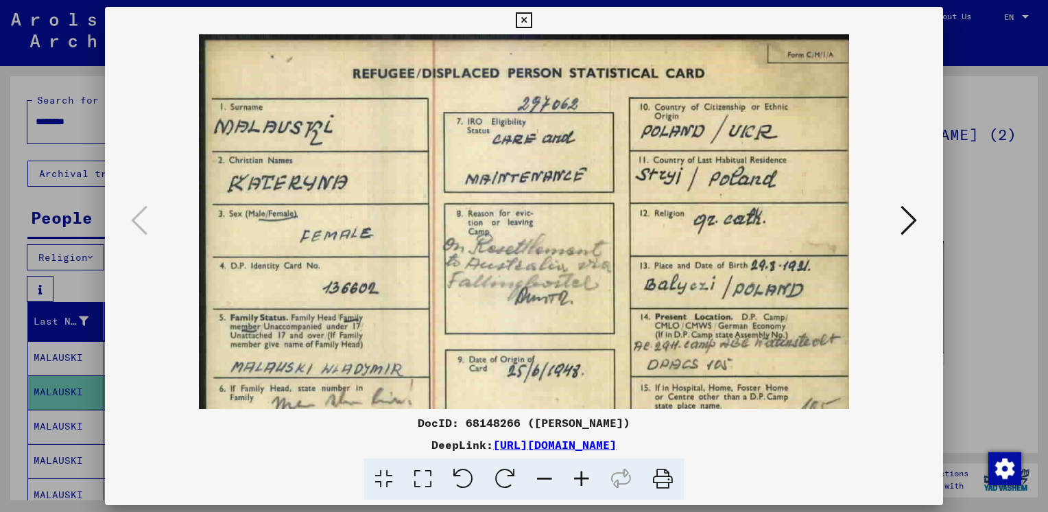
click at [585, 477] on icon at bounding box center [581, 479] width 37 height 42
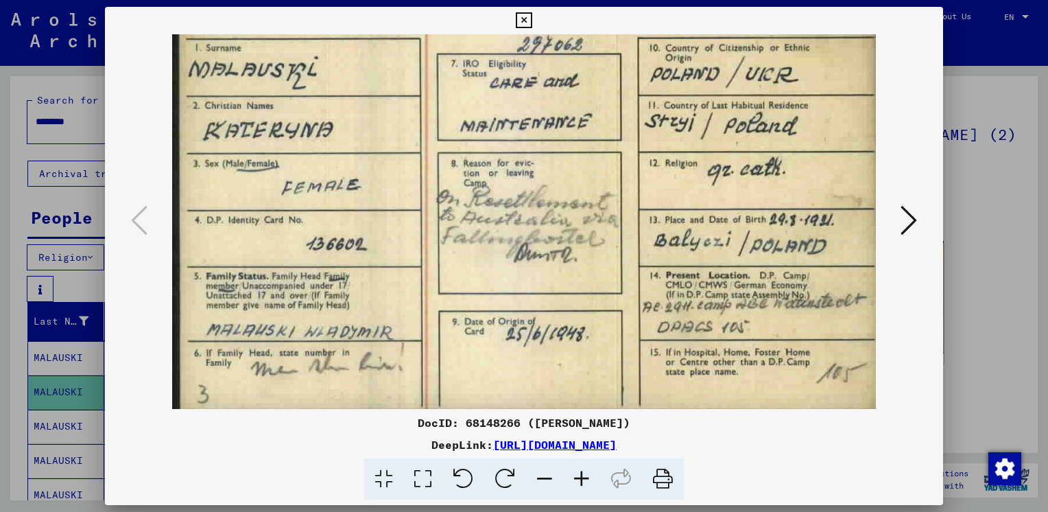
scroll to position [69, 0]
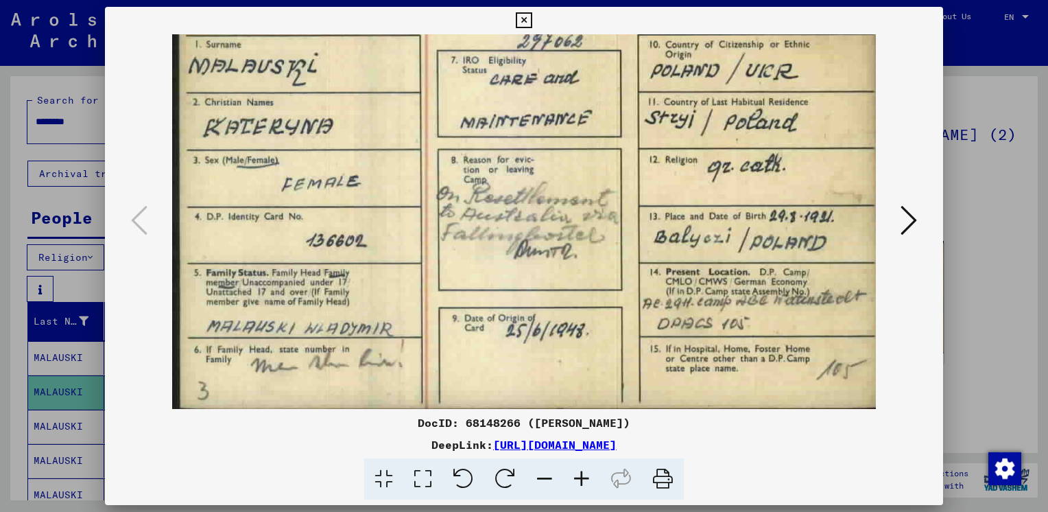
drag, startPoint x: 403, startPoint y: 364, endPoint x: 395, endPoint y: 281, distance: 82.7
click at [395, 281] on img at bounding box center [524, 187] width 704 height 443
click at [579, 482] on icon at bounding box center [581, 479] width 37 height 42
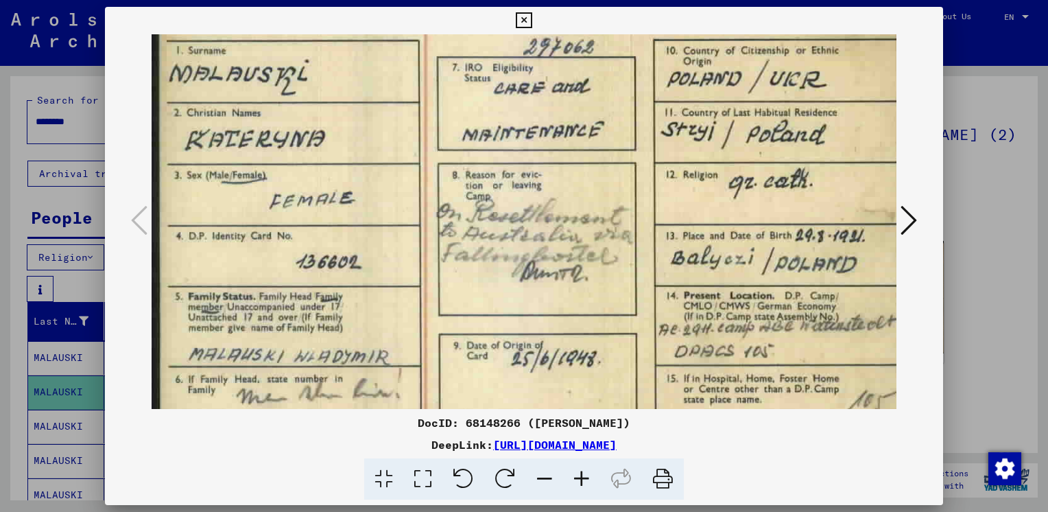
click at [579, 482] on icon at bounding box center [581, 479] width 37 height 42
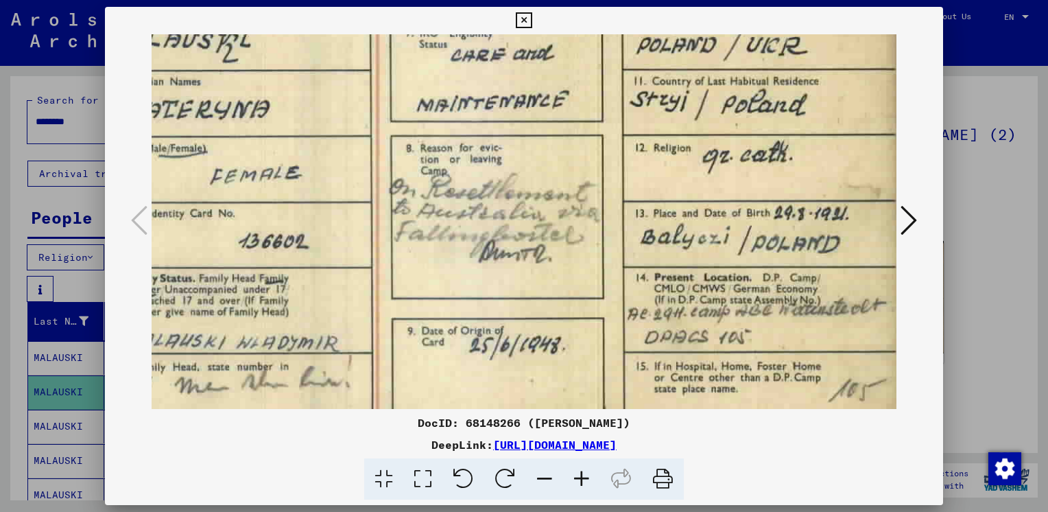
scroll to position [112, 68]
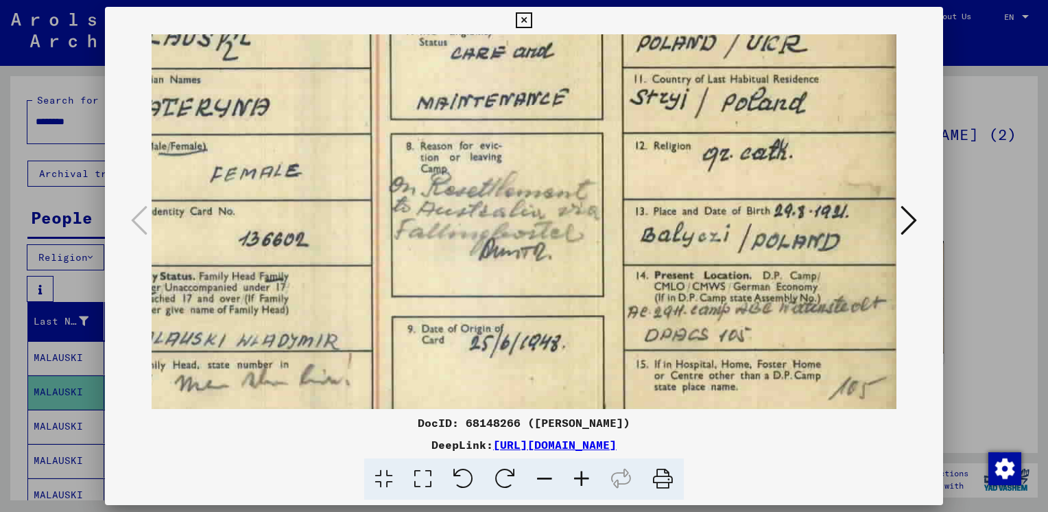
drag, startPoint x: 713, startPoint y: 361, endPoint x: 412, endPoint y: 318, distance: 304.2
click at [412, 318] on img at bounding box center [490, 178] width 813 height 512
click at [578, 484] on icon at bounding box center [581, 479] width 37 height 42
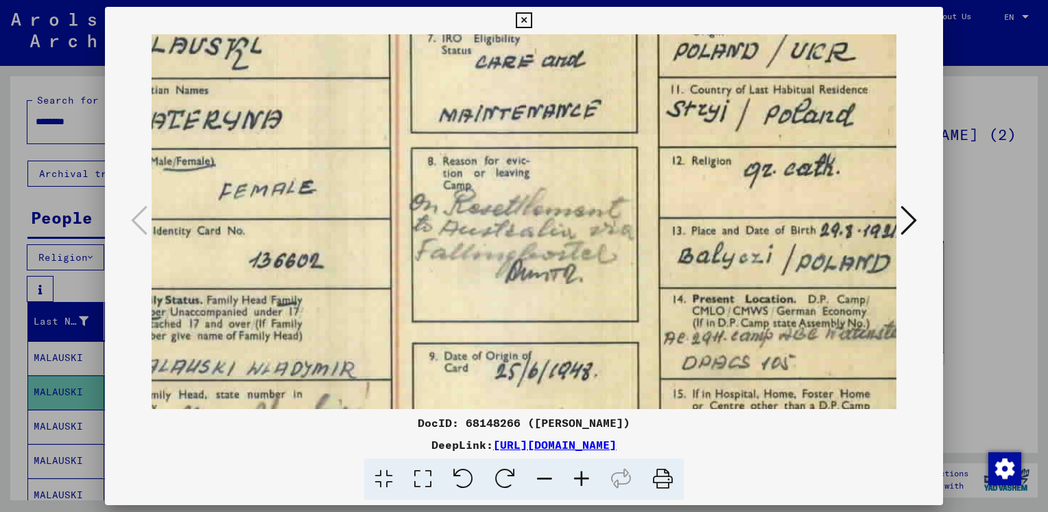
click at [578, 484] on icon at bounding box center [581, 479] width 37 height 42
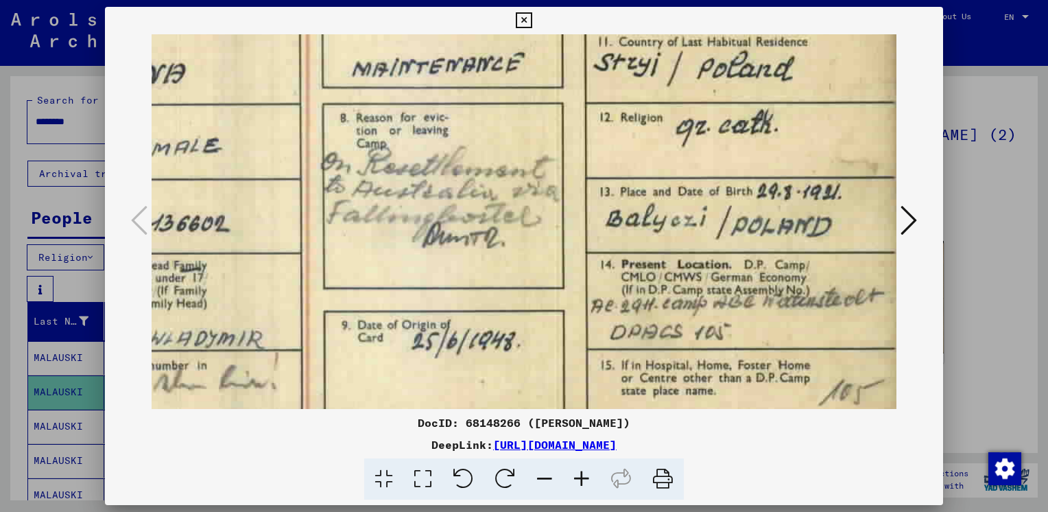
scroll to position [206, 177]
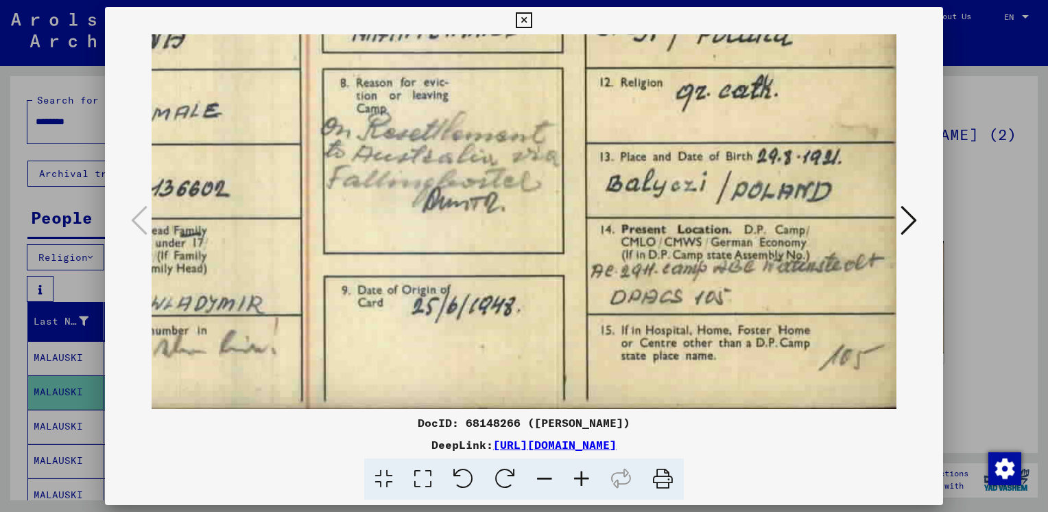
drag, startPoint x: 697, startPoint y: 333, endPoint x: 383, endPoint y: 228, distance: 330.8
click at [383, 228] on img at bounding box center [436, 119] width 923 height 580
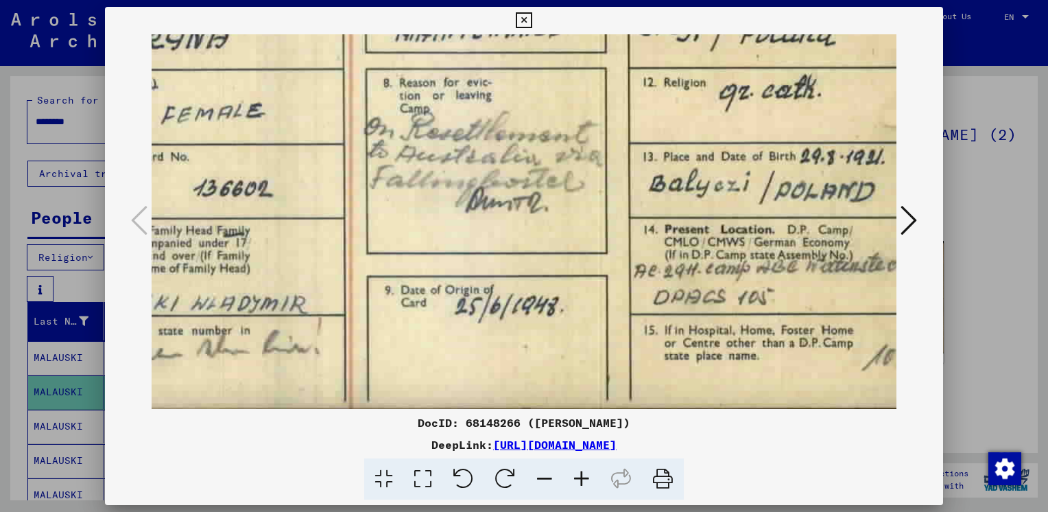
drag, startPoint x: 851, startPoint y: 282, endPoint x: 908, endPoint y: 198, distance: 102.2
click at [908, 198] on div at bounding box center [524, 221] width 838 height 375
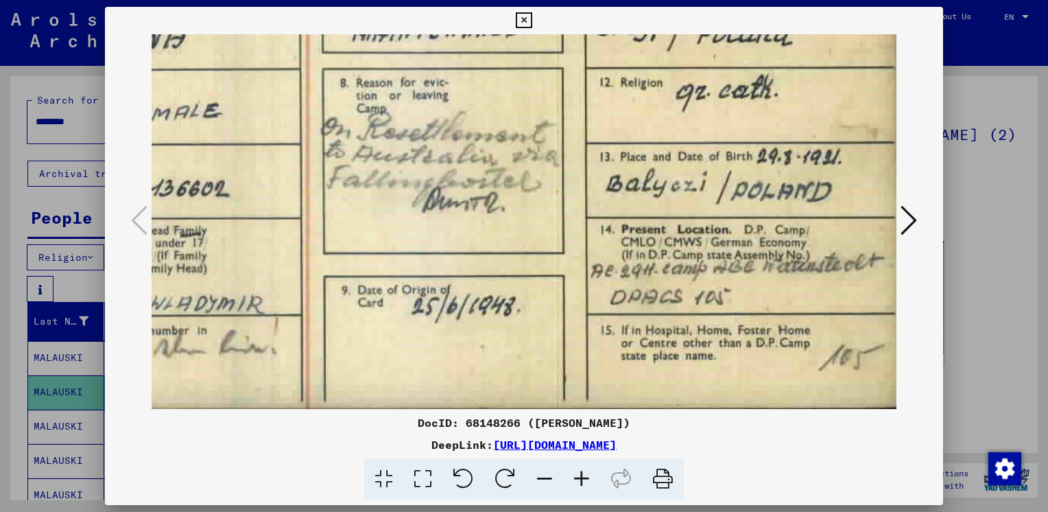
drag, startPoint x: 672, startPoint y: 311, endPoint x: 514, endPoint y: 289, distance: 158.5
click at [514, 289] on img at bounding box center [436, 119] width 923 height 580
